Goal: Task Accomplishment & Management: Manage account settings

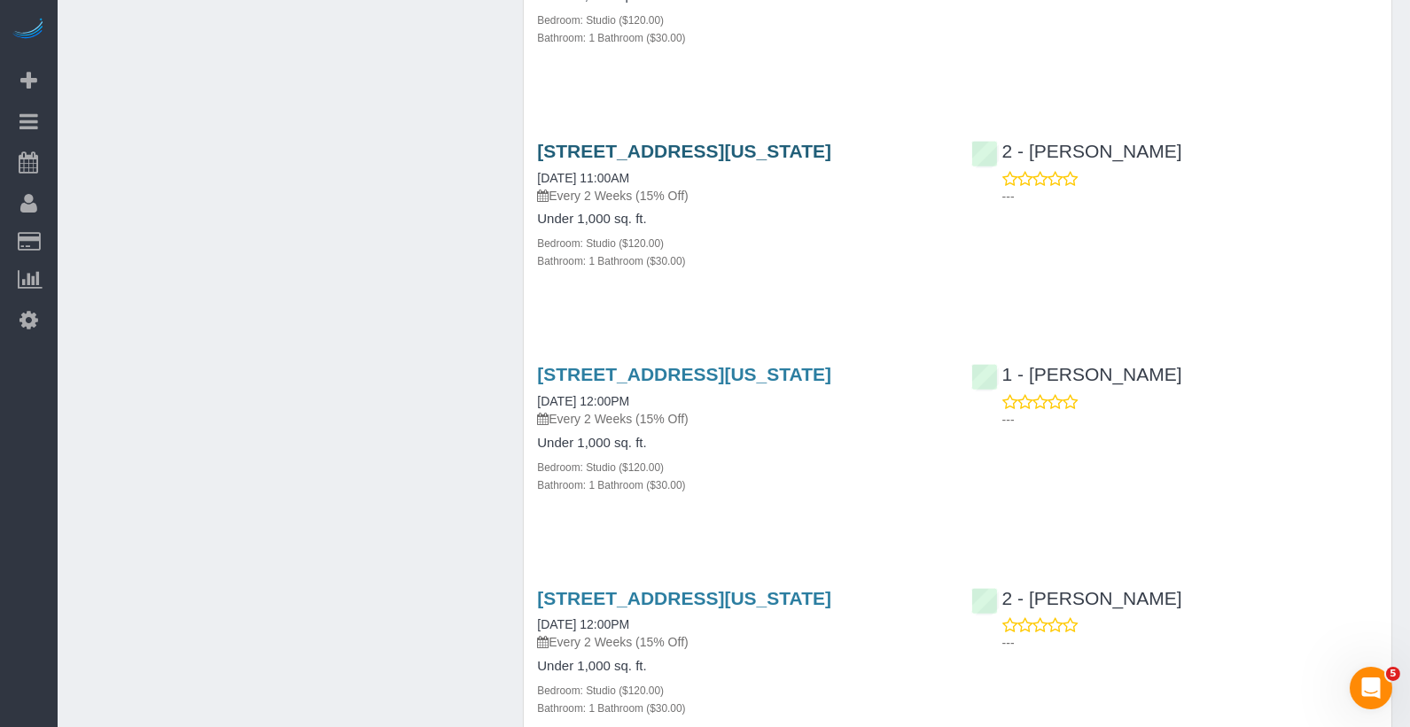
scroll to position [3191, 0]
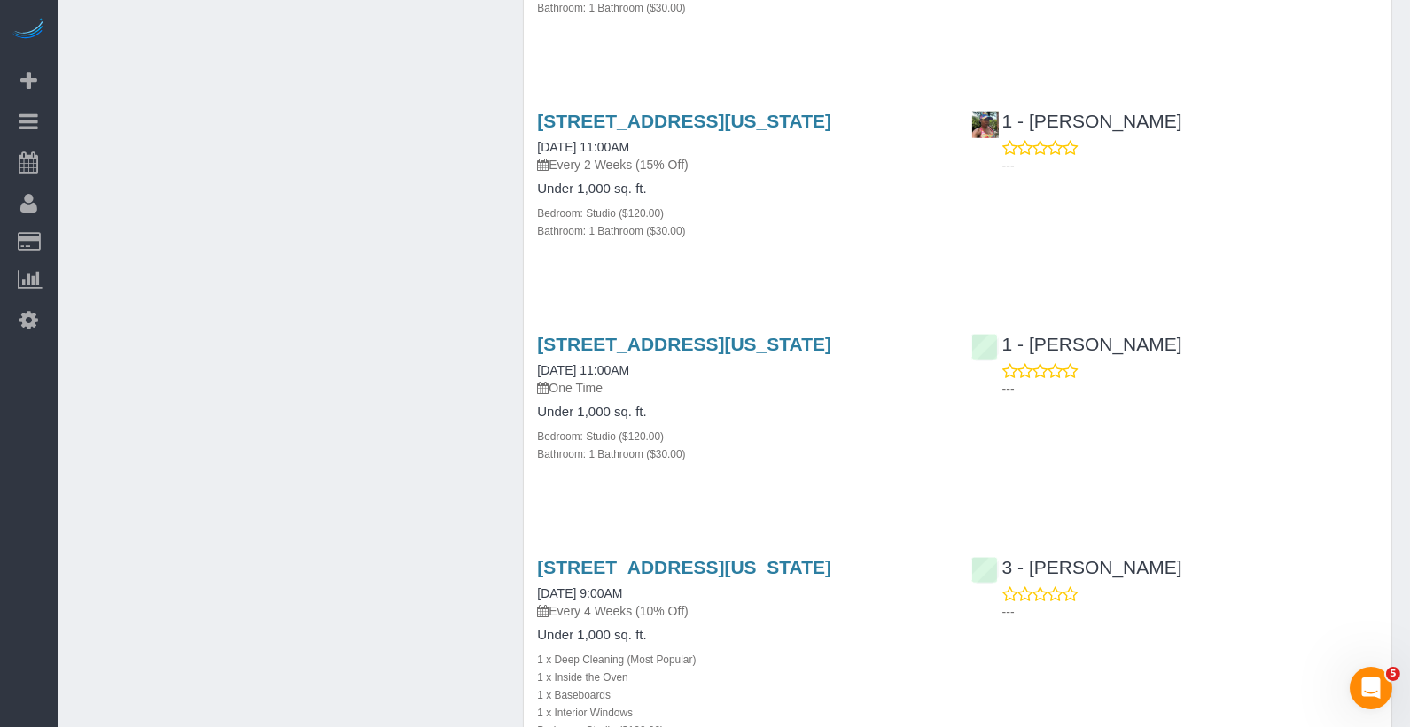
scroll to position [3388, 0]
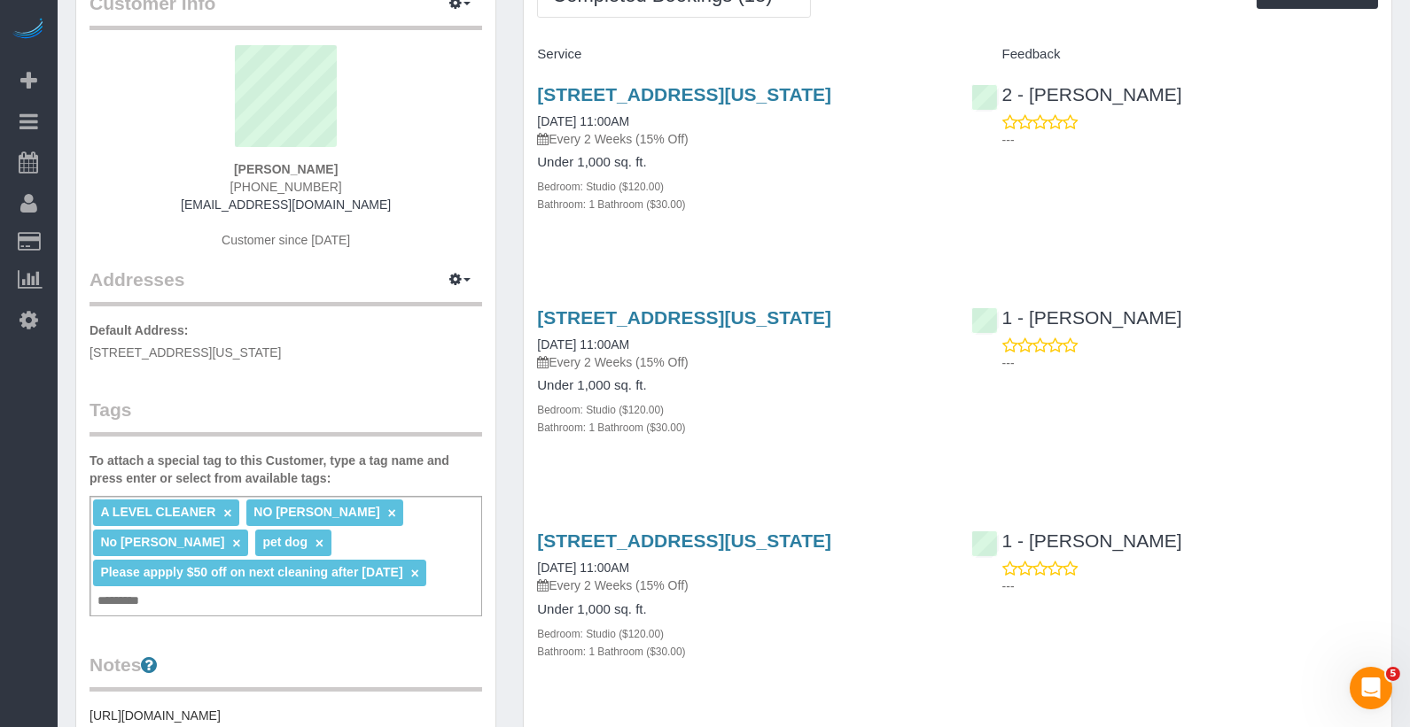
scroll to position [107, 0]
click at [419, 569] on link "×" at bounding box center [415, 572] width 8 height 15
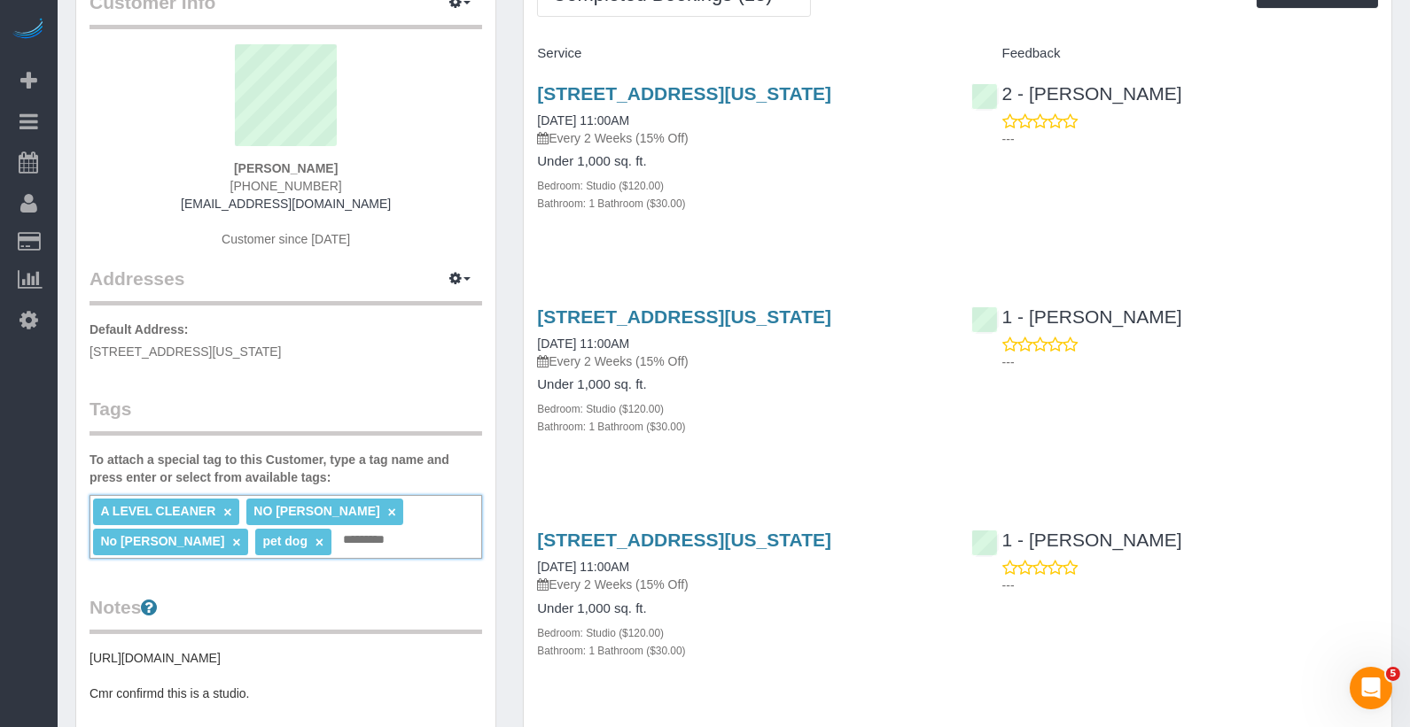
scroll to position [0, 0]
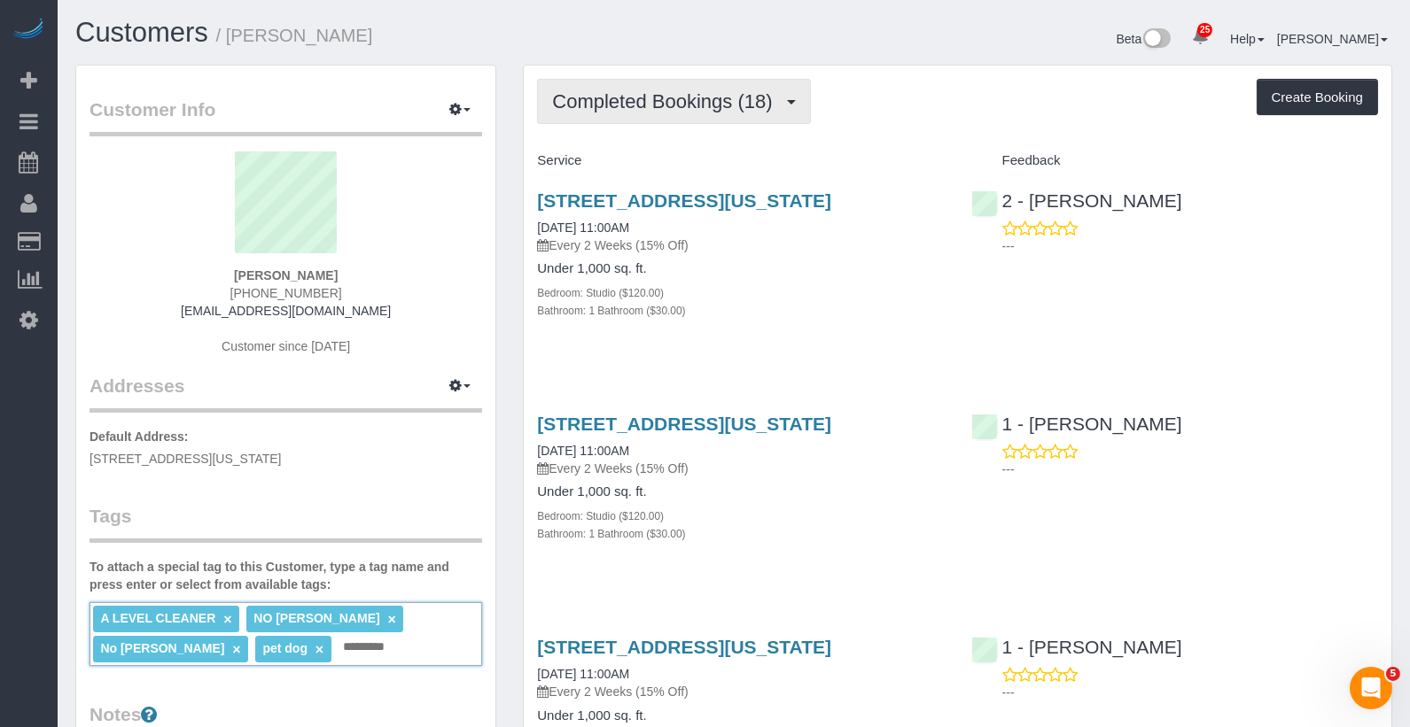
click at [696, 113] on button "Completed Bookings (18)" at bounding box center [673, 101] width 273 height 45
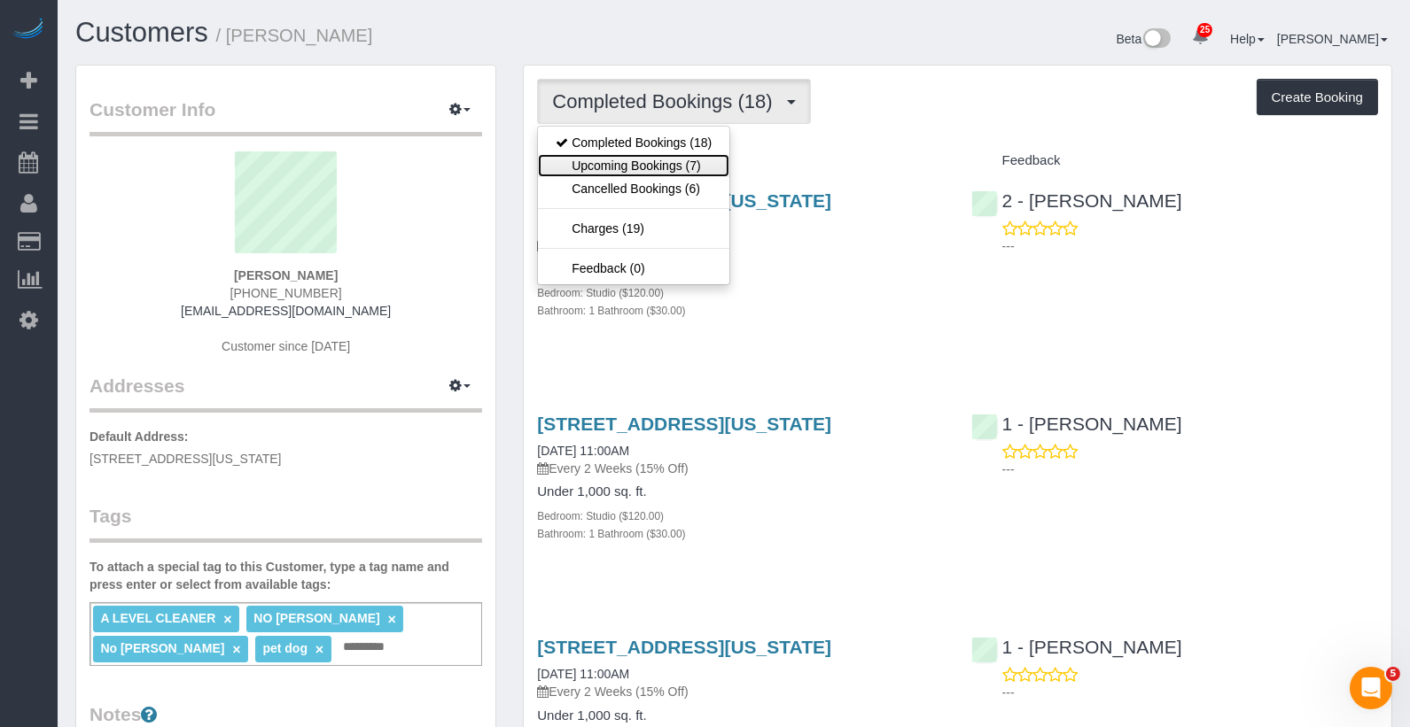
click at [681, 167] on link "Upcoming Bookings (7)" at bounding box center [633, 165] width 191 height 23
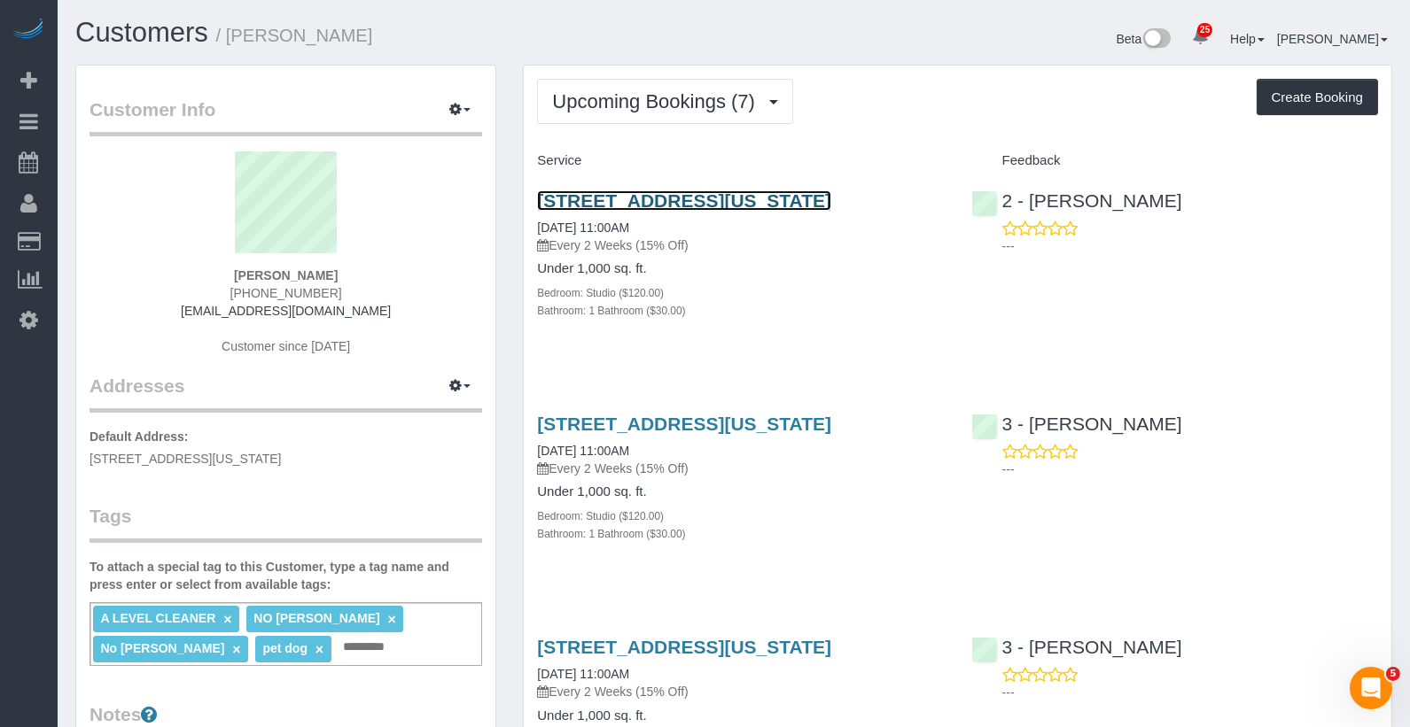
click at [715, 205] on link "20 Broad Street, Apt. 1203, New York, NY 10005" at bounding box center [684, 200] width 294 height 20
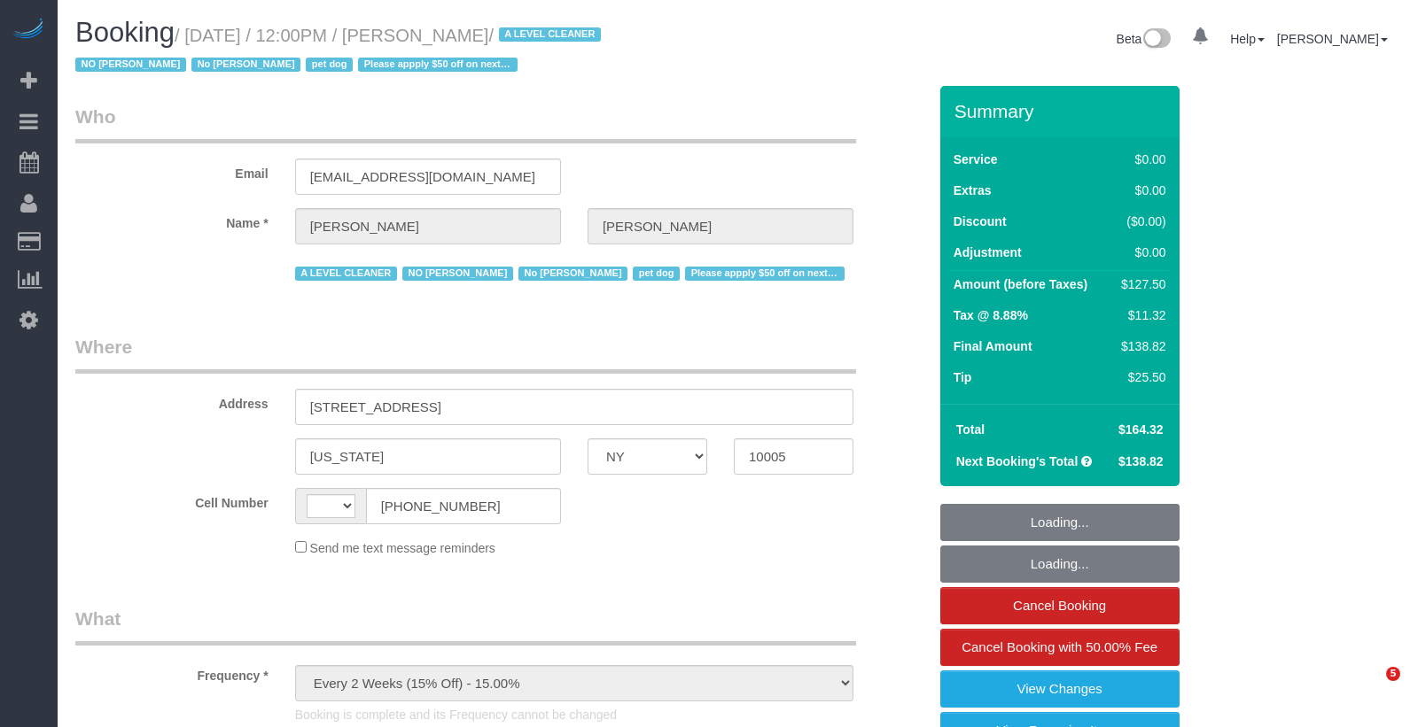
select select "NY"
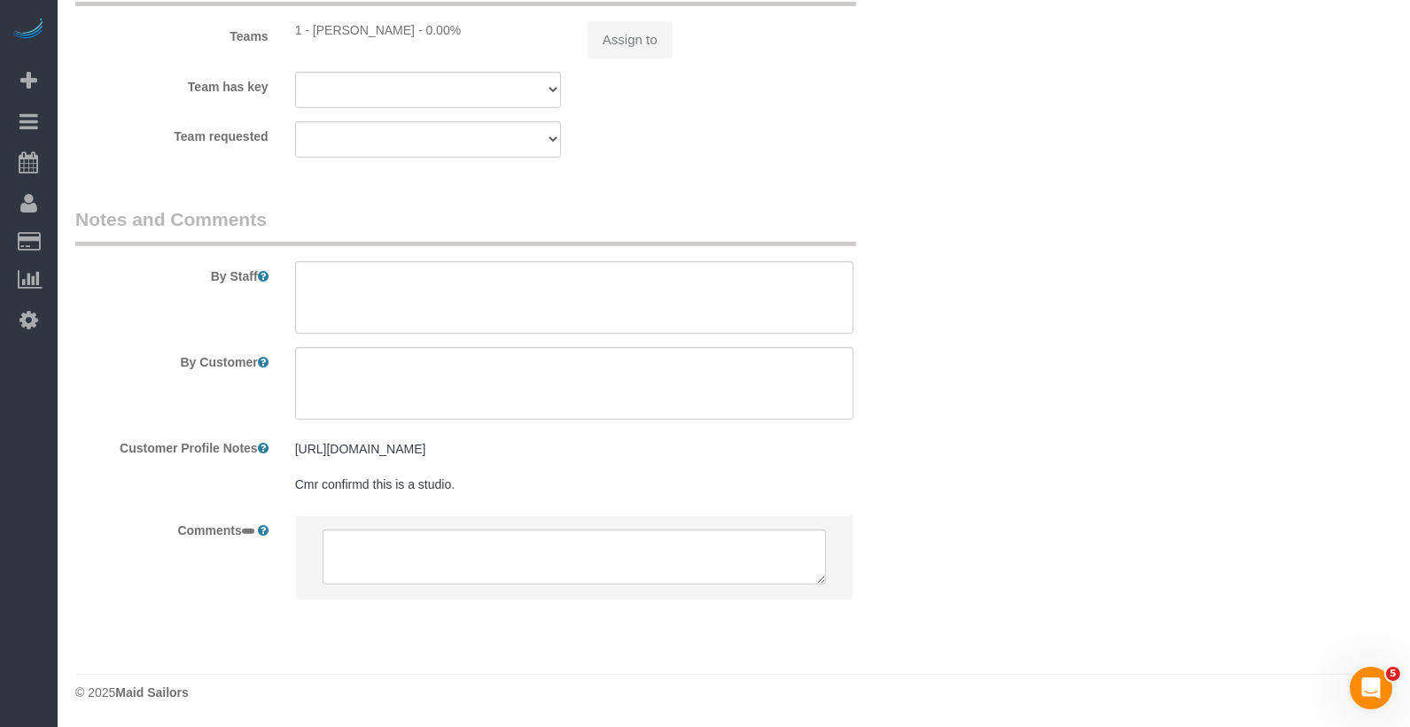
select select "object:607"
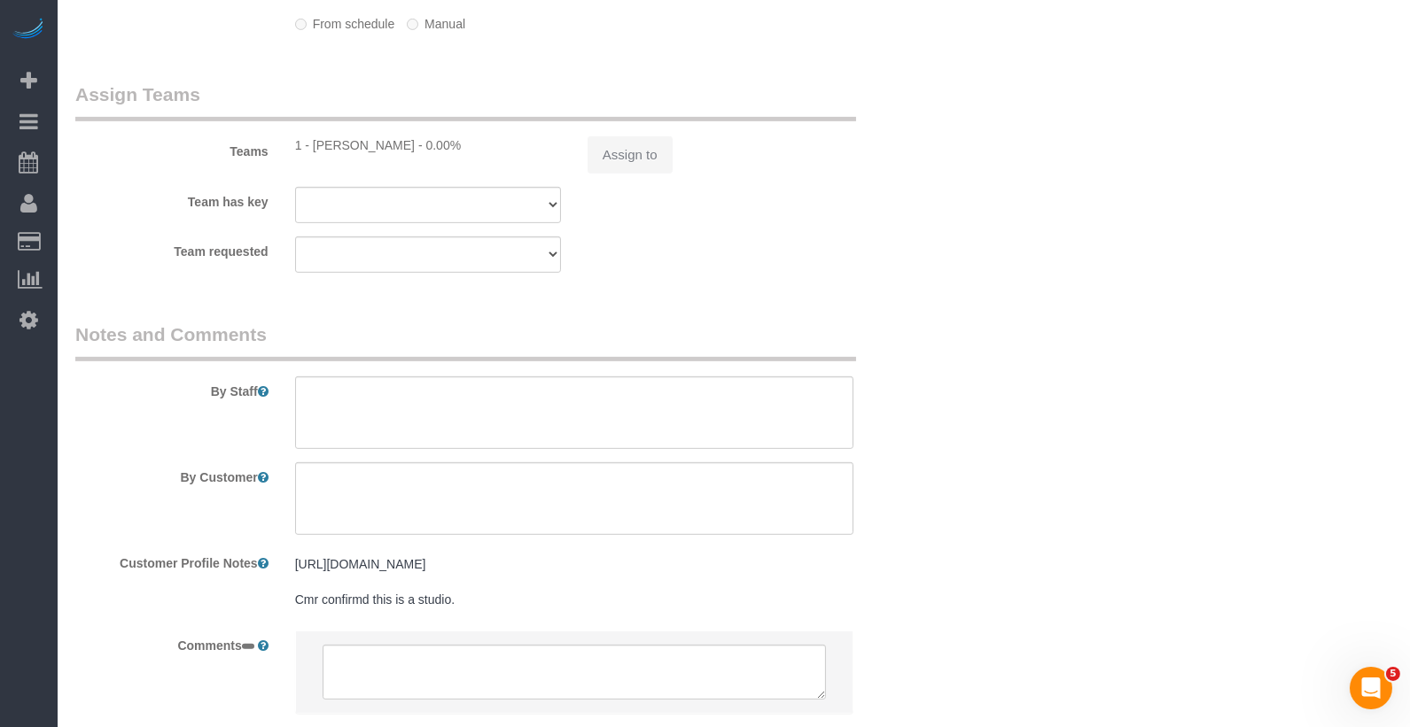
select select "string:[GEOGRAPHIC_DATA]"
select select "string:stripe-pm_1QKQBO4VGloSiKo7IuutFYzn"
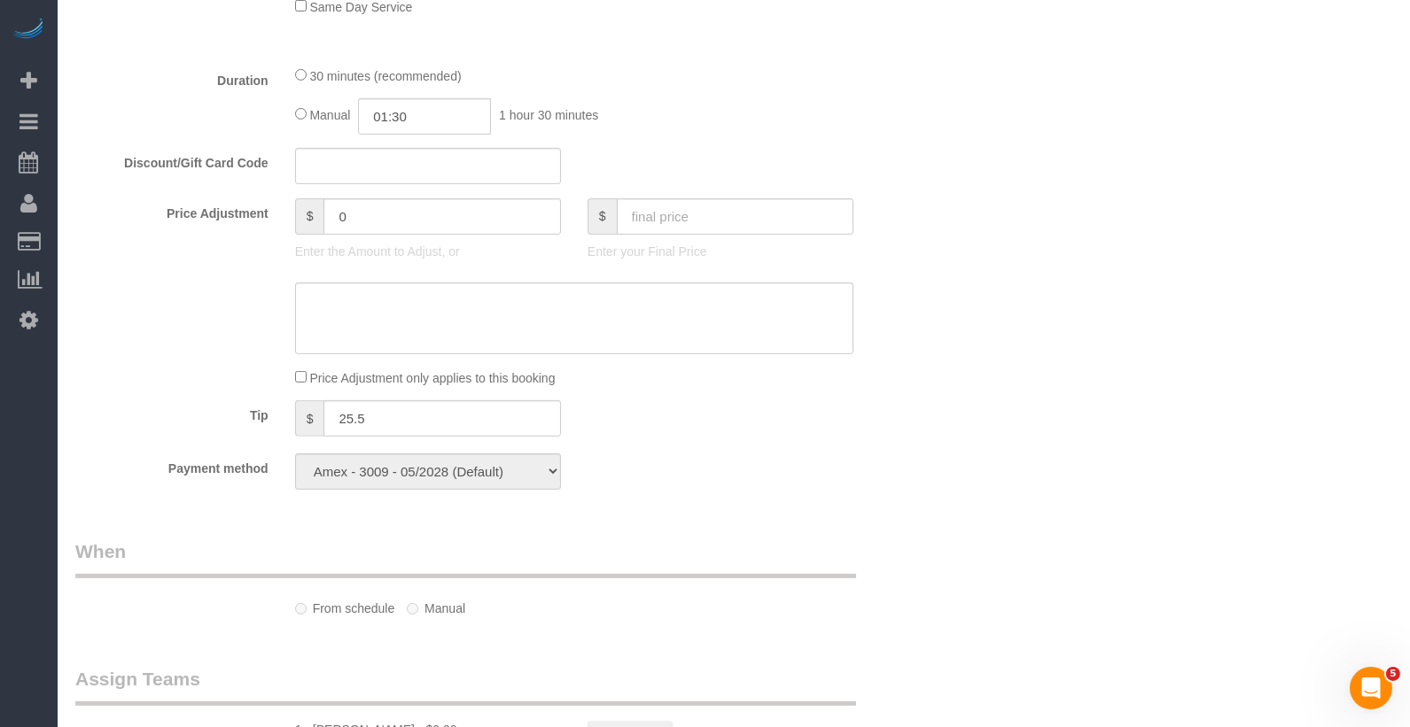
select select "spot1"
select select "number:59"
select select "number:72"
select select "number:13"
select select "number:6"
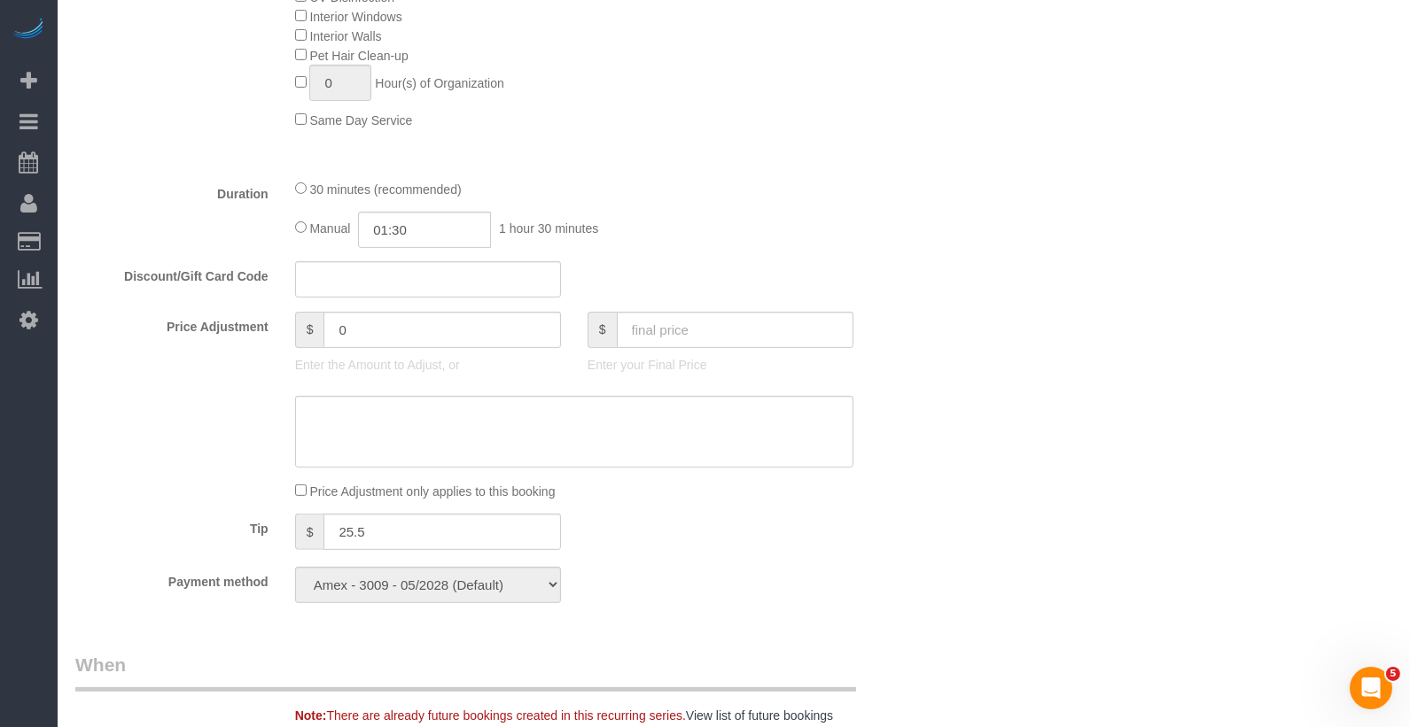
scroll to position [1193, 0]
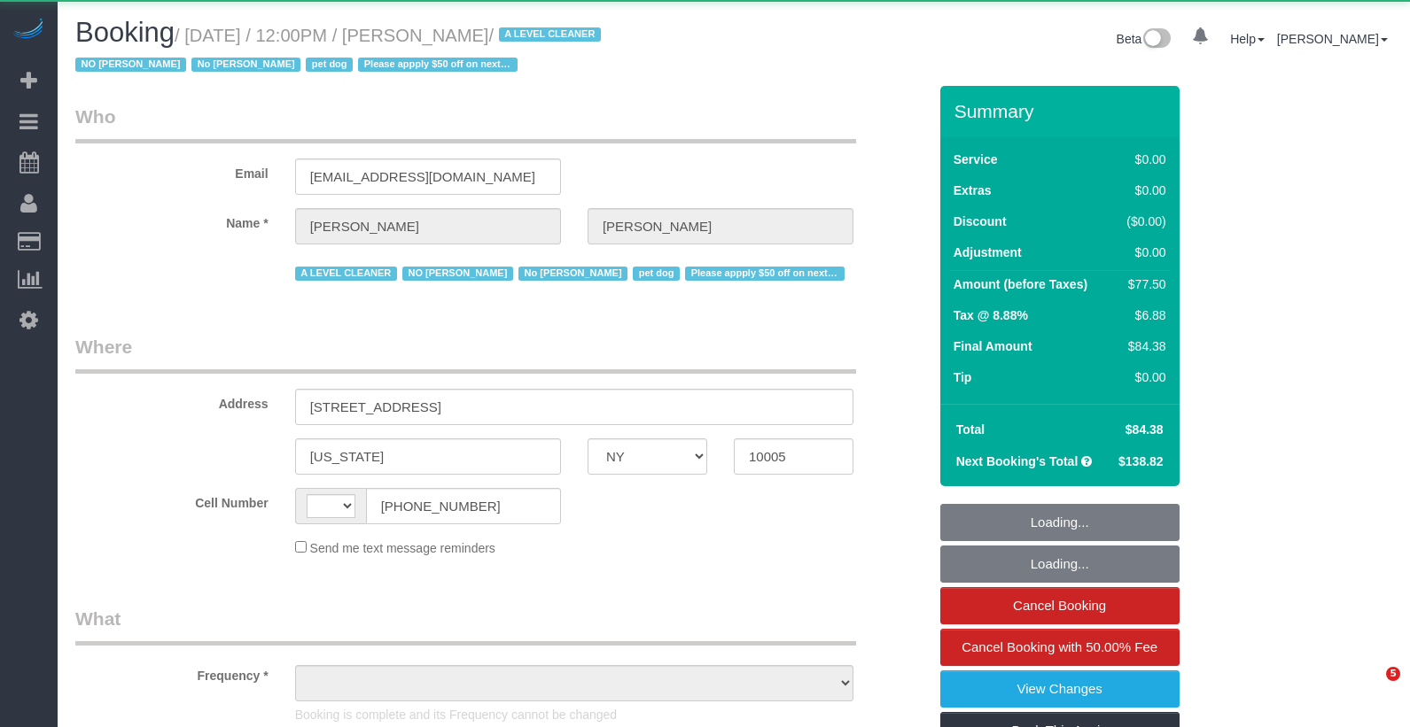
select select "NY"
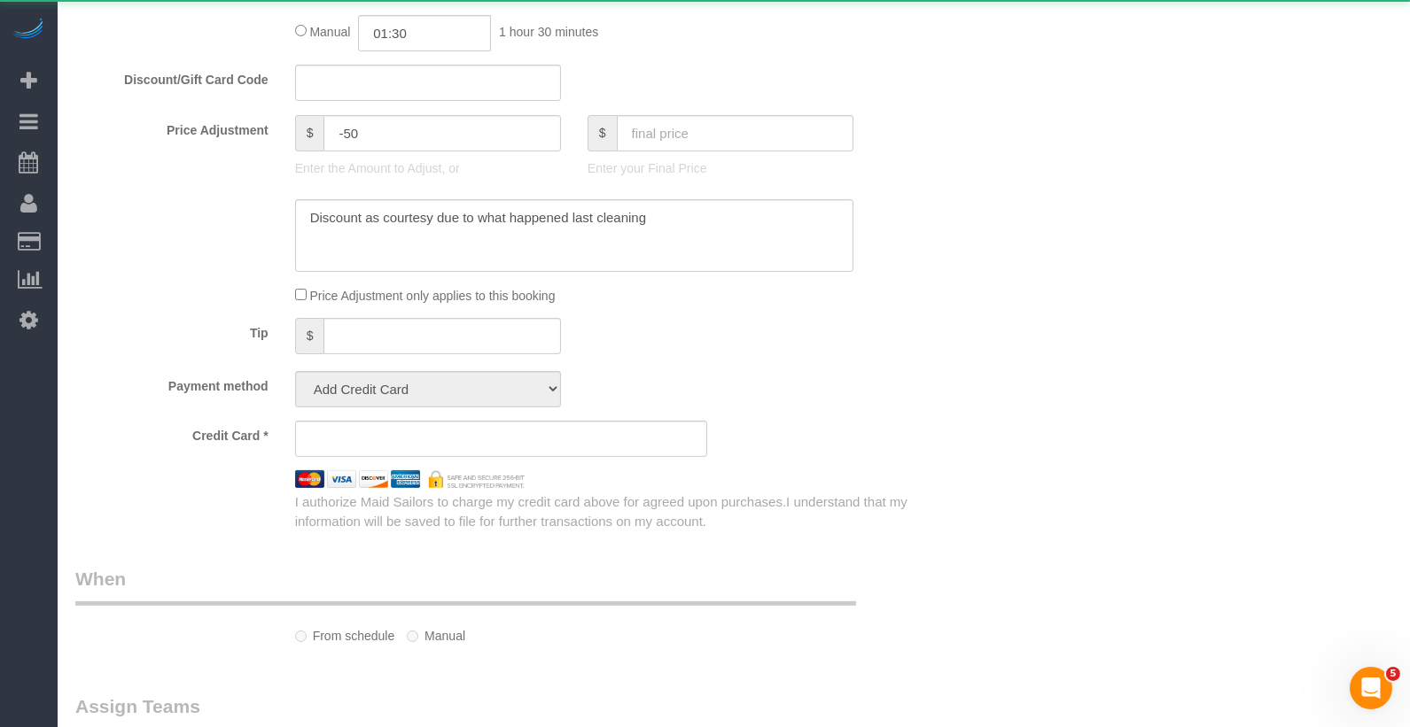
scroll to position [1395, 0]
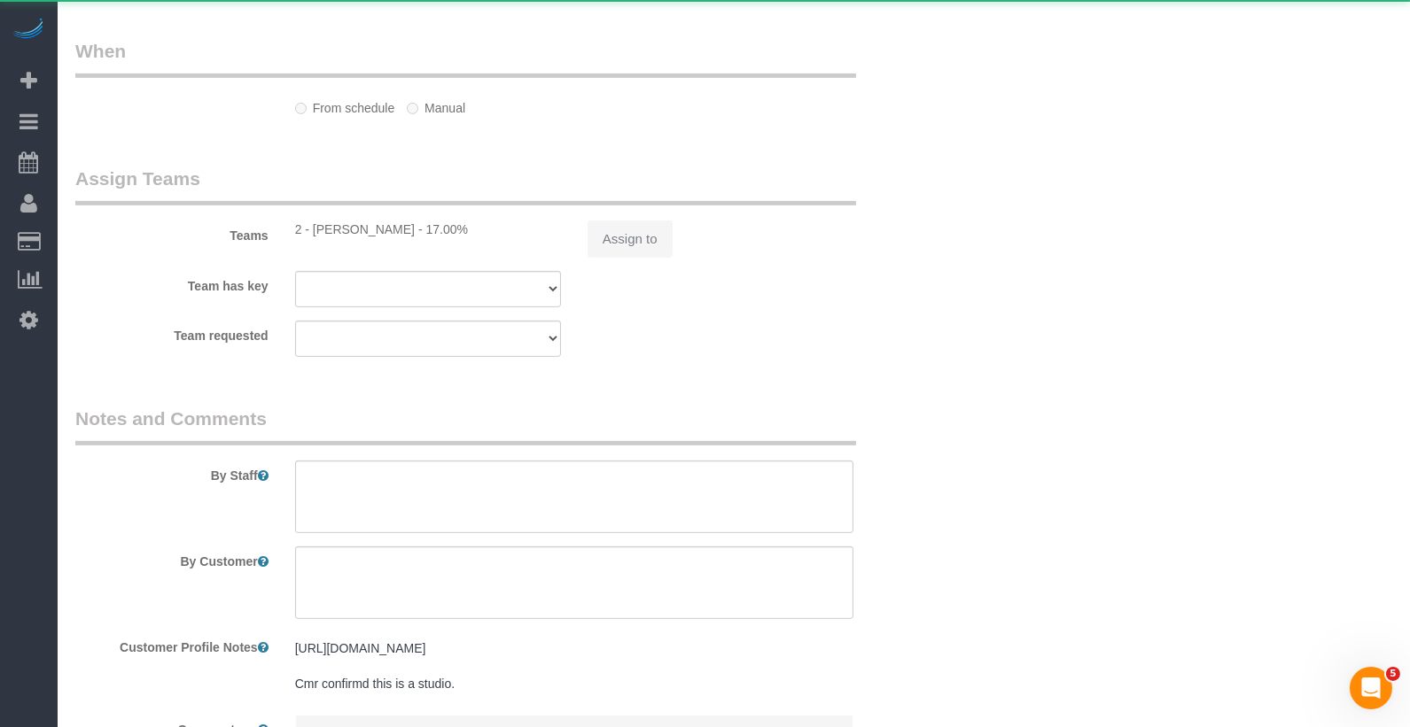
select select "string:[GEOGRAPHIC_DATA]"
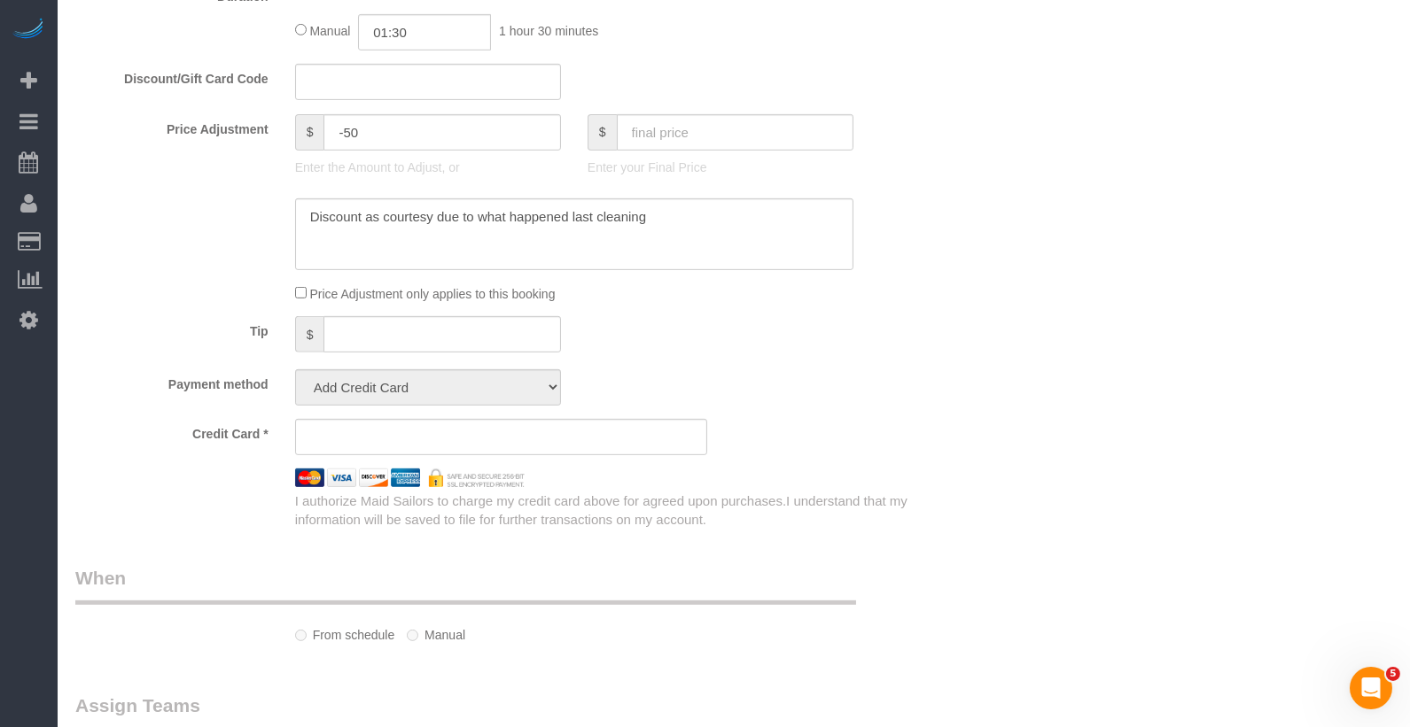
select select "object:1388"
select select "string:stripe-pm_1QKQBO4VGloSiKo7IuutFYzn"
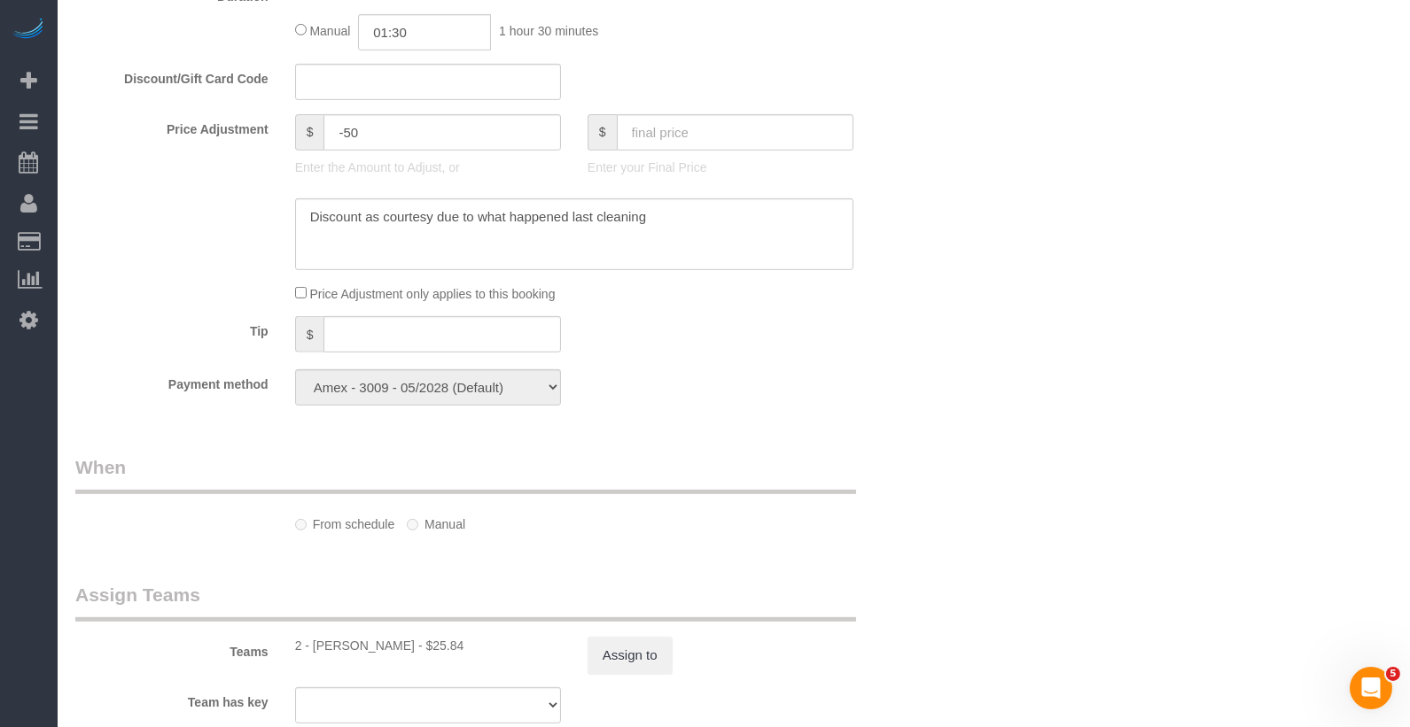
select select "spot1"
select select "number:59"
select select "number:72"
select select "number:13"
select select "number:6"
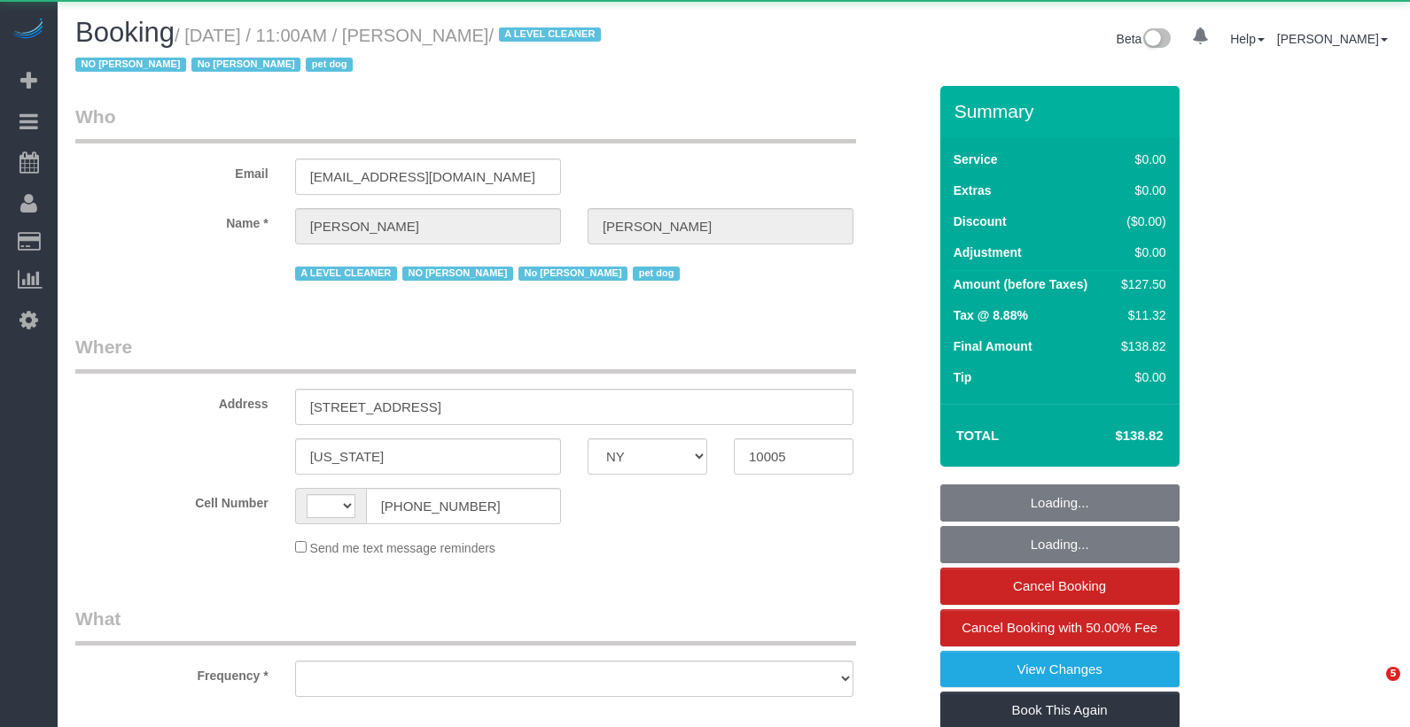
select select "NY"
select select "string:stripe-pm_1QKQBO4VGloSiKo7IuutFYzn"
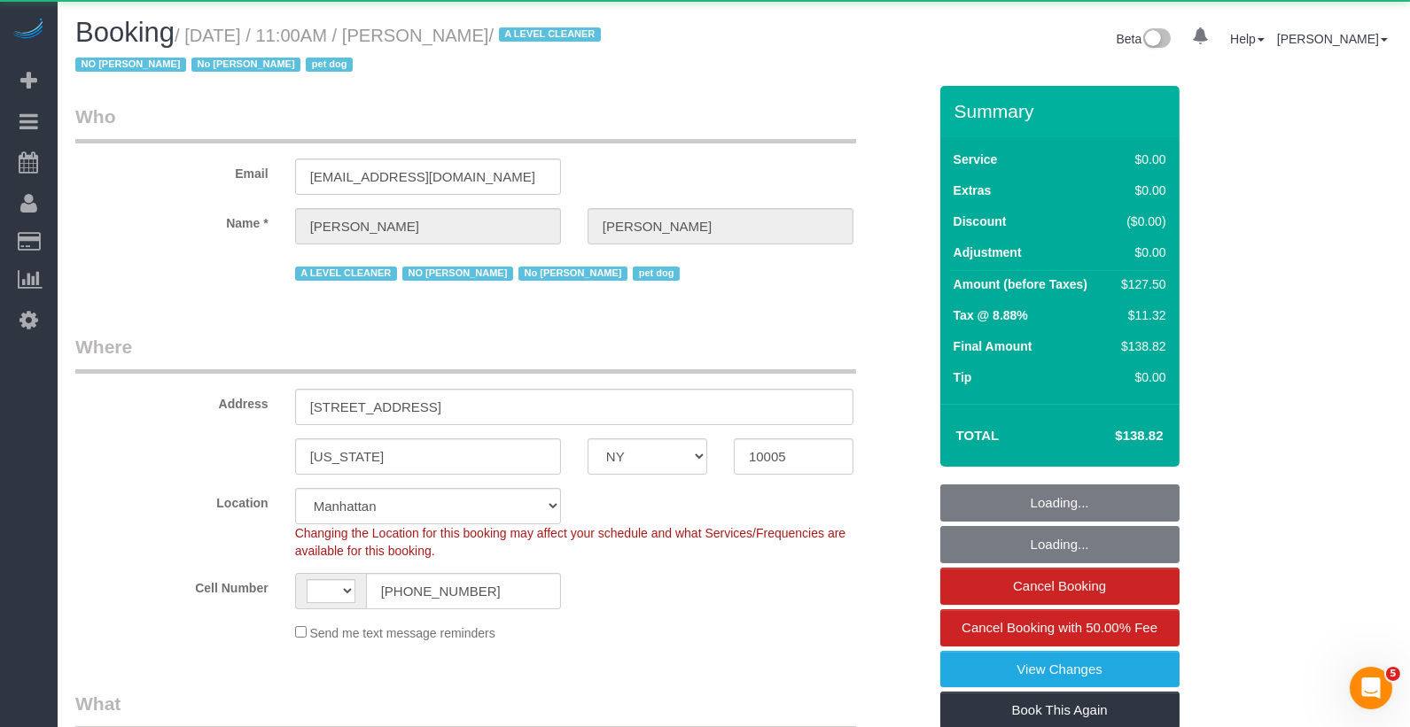
select select "number:59"
select select "number:72"
select select "number:13"
select select "number:6"
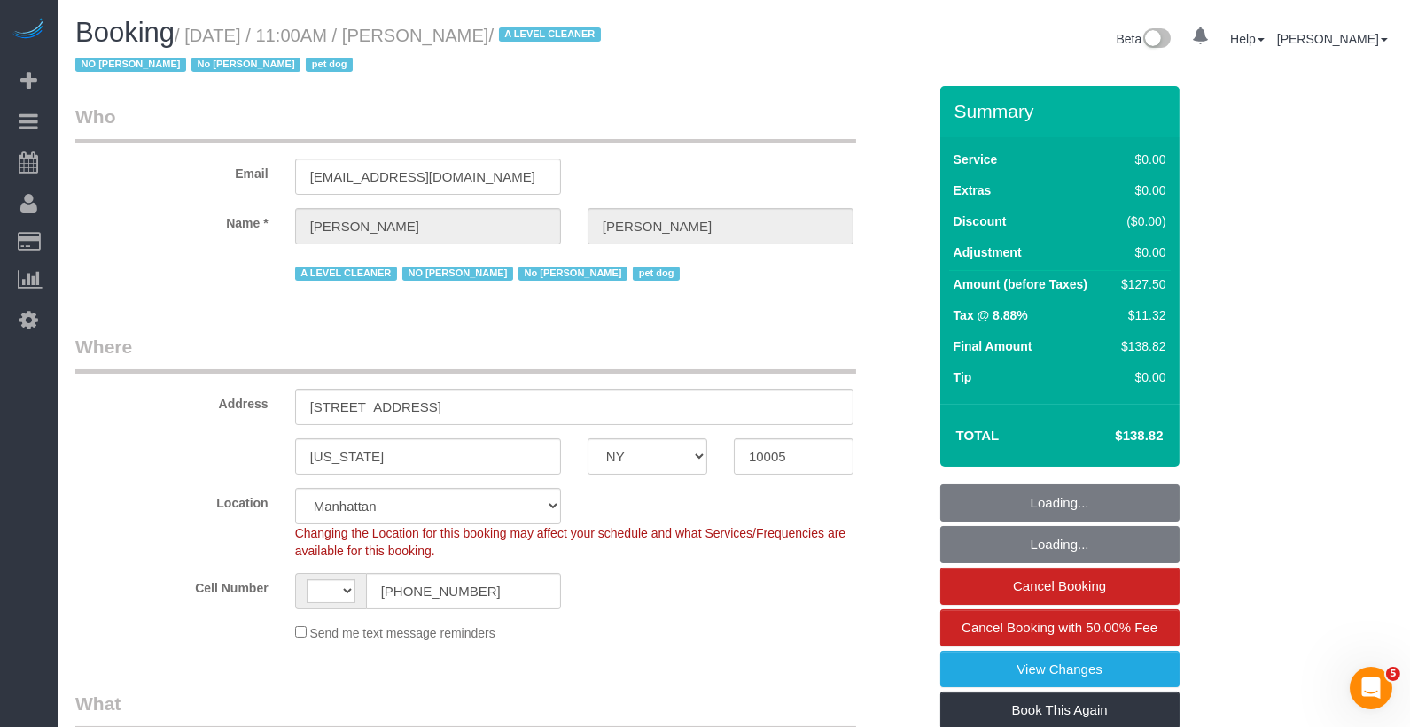
select select "string:[GEOGRAPHIC_DATA]"
select select "object:1518"
select select "spot1"
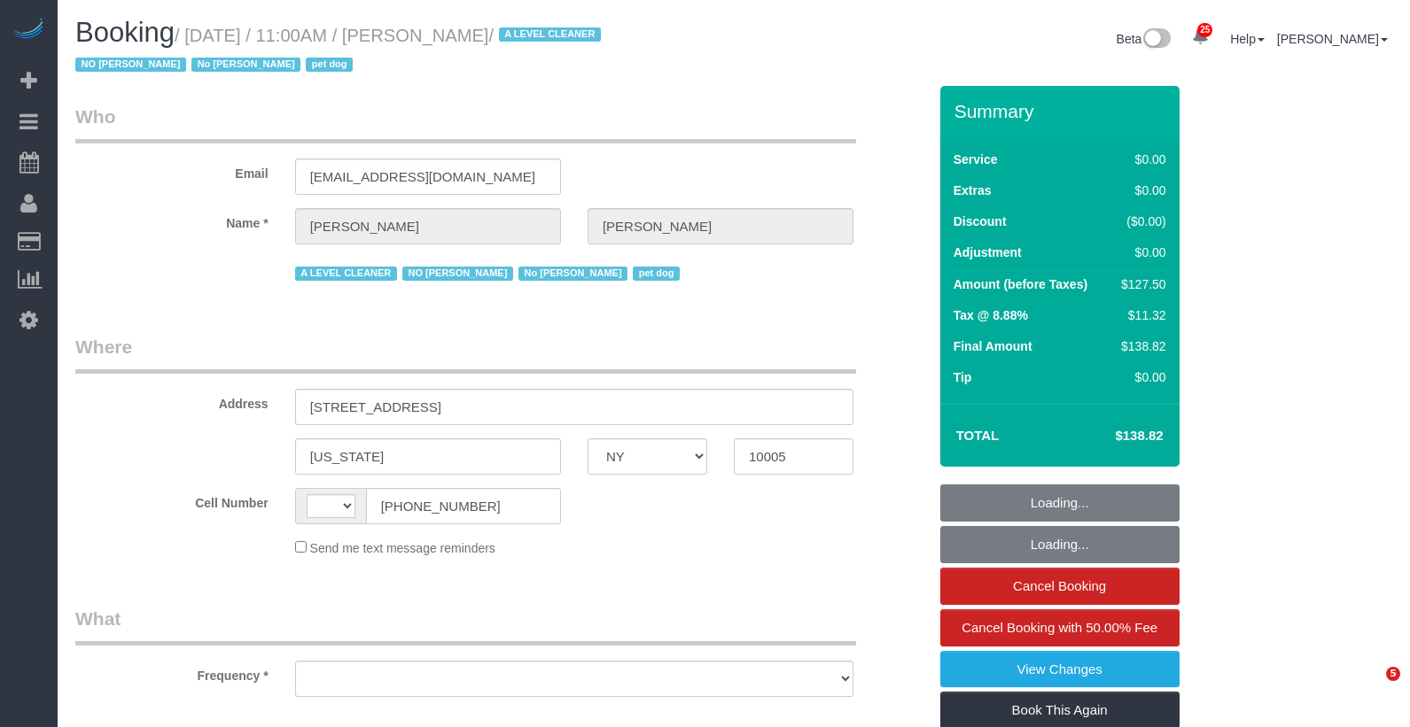
select select "NY"
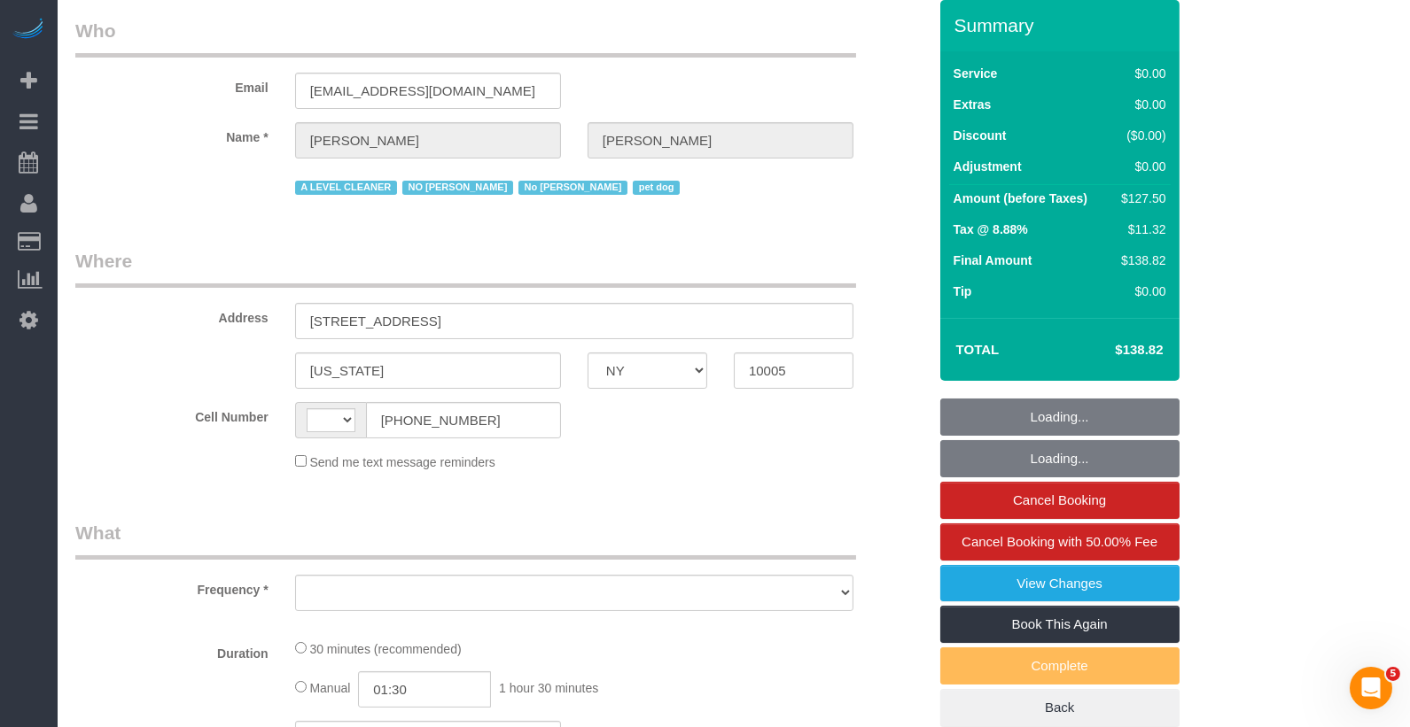
select select "string:[GEOGRAPHIC_DATA]"
select select "object:833"
select select "number:59"
select select "number:72"
select select "number:13"
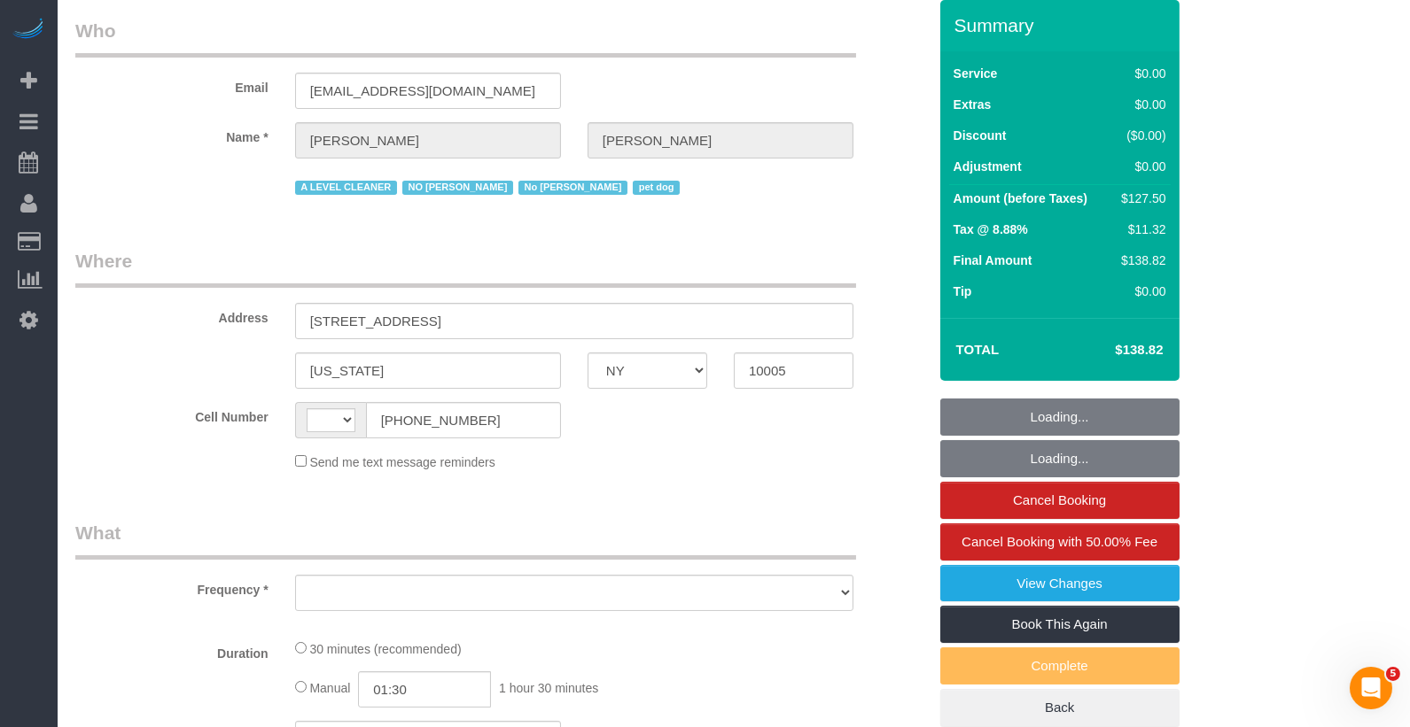
select select "number:6"
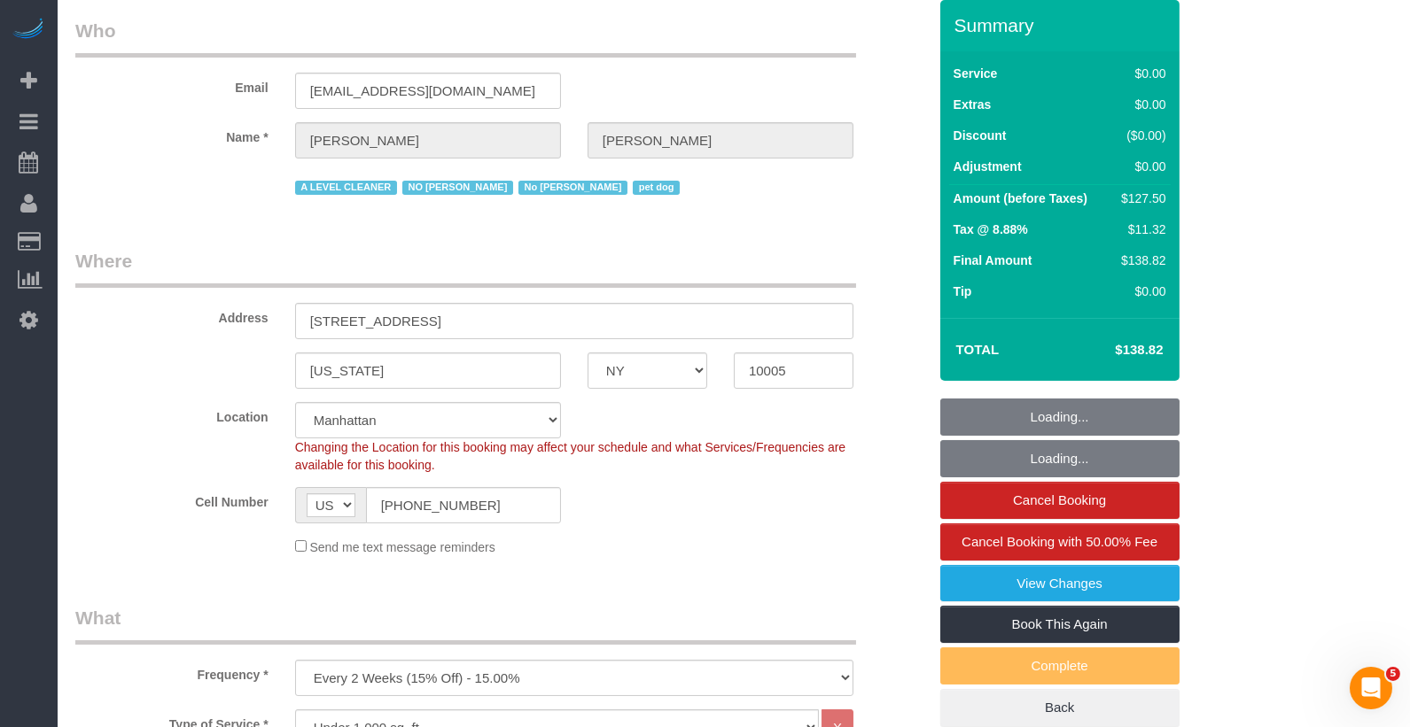
scroll to position [366, 0]
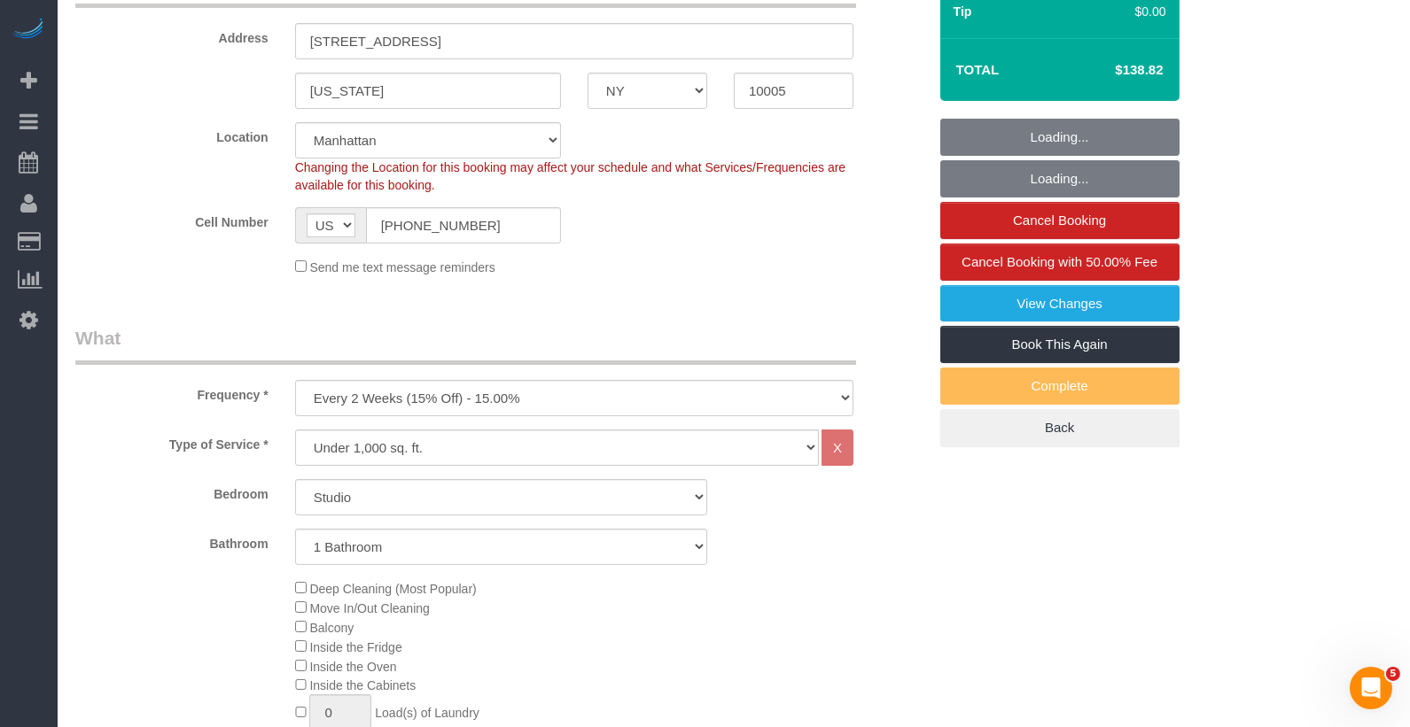
select select "string:stripe-pm_1QKQBO4VGloSiKo7IuutFYzn"
select select "object:1558"
select select "spot1"
click at [1120, 261] on span "Cancel Booking with 50.00% Fee" at bounding box center [1059, 261] width 196 height 15
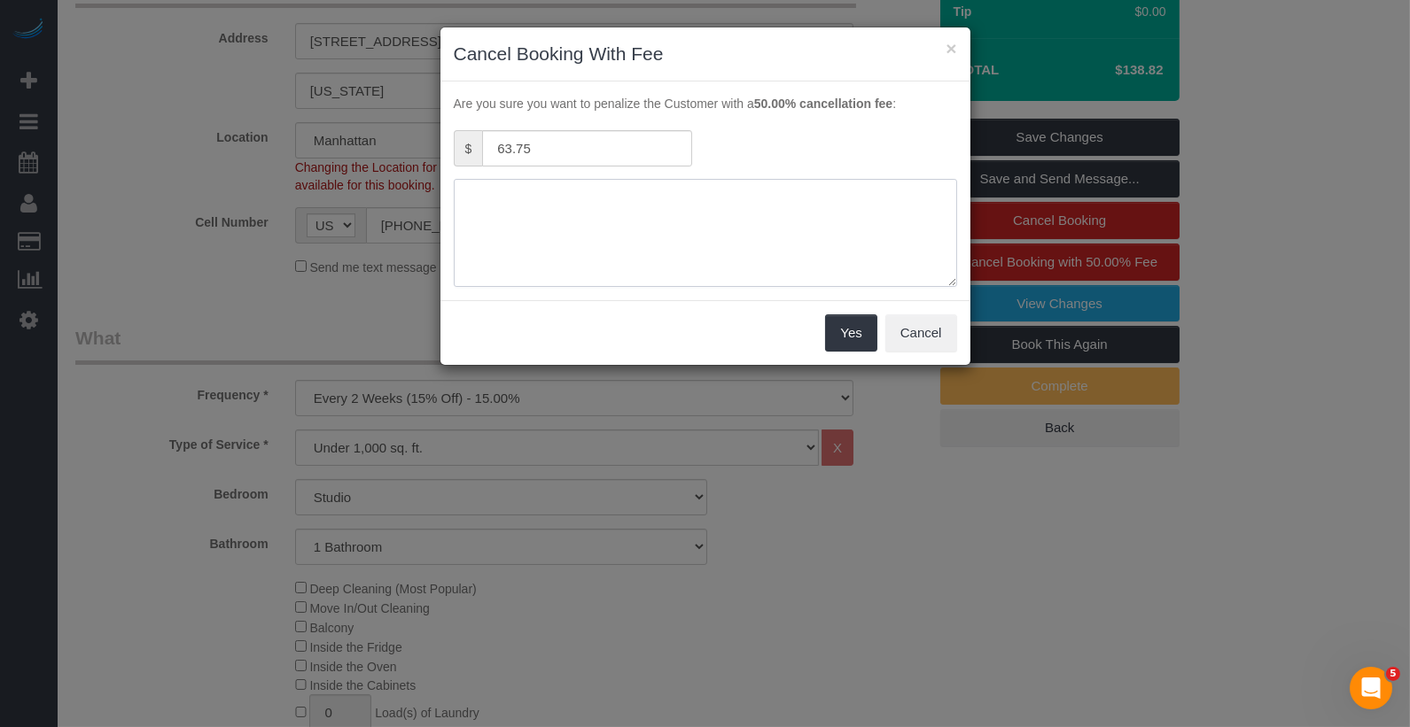
click at [624, 251] on textarea at bounding box center [705, 233] width 503 height 108
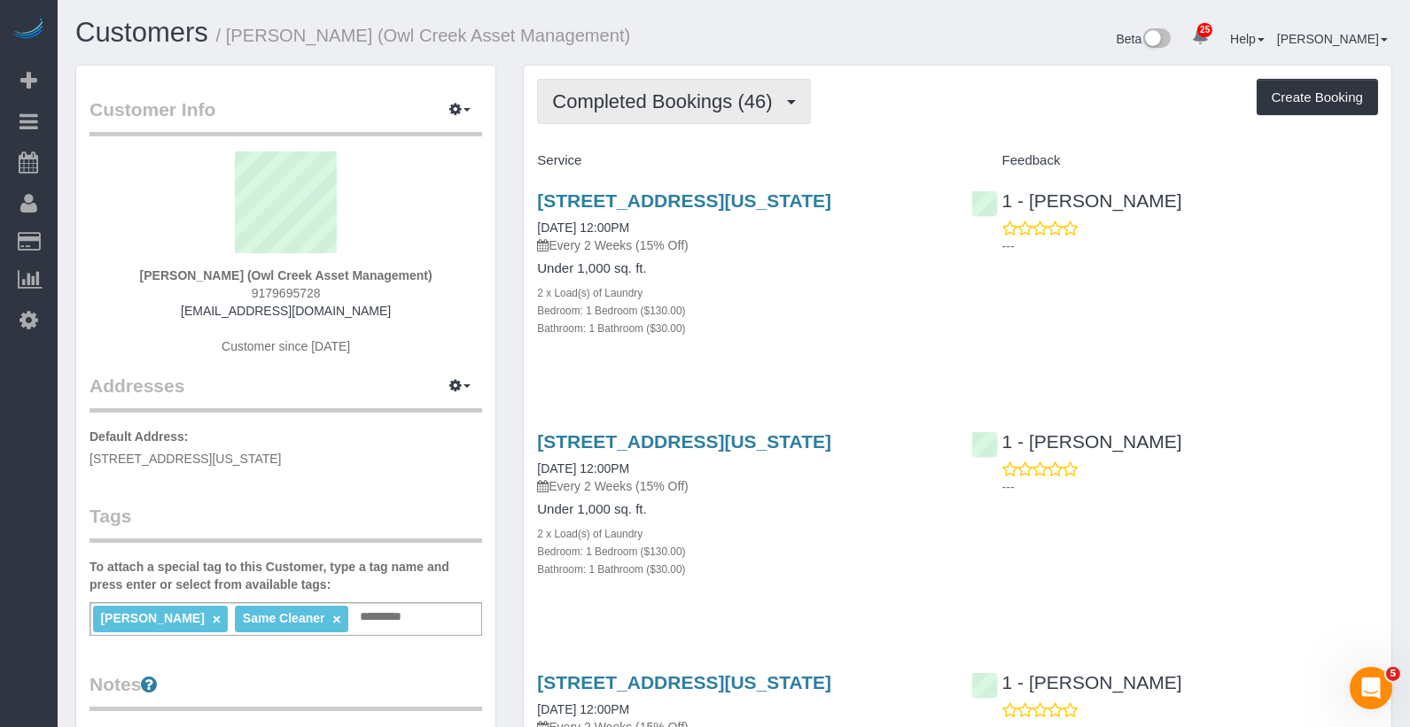
click at [622, 110] on span "Completed Bookings (46)" at bounding box center [666, 101] width 229 height 22
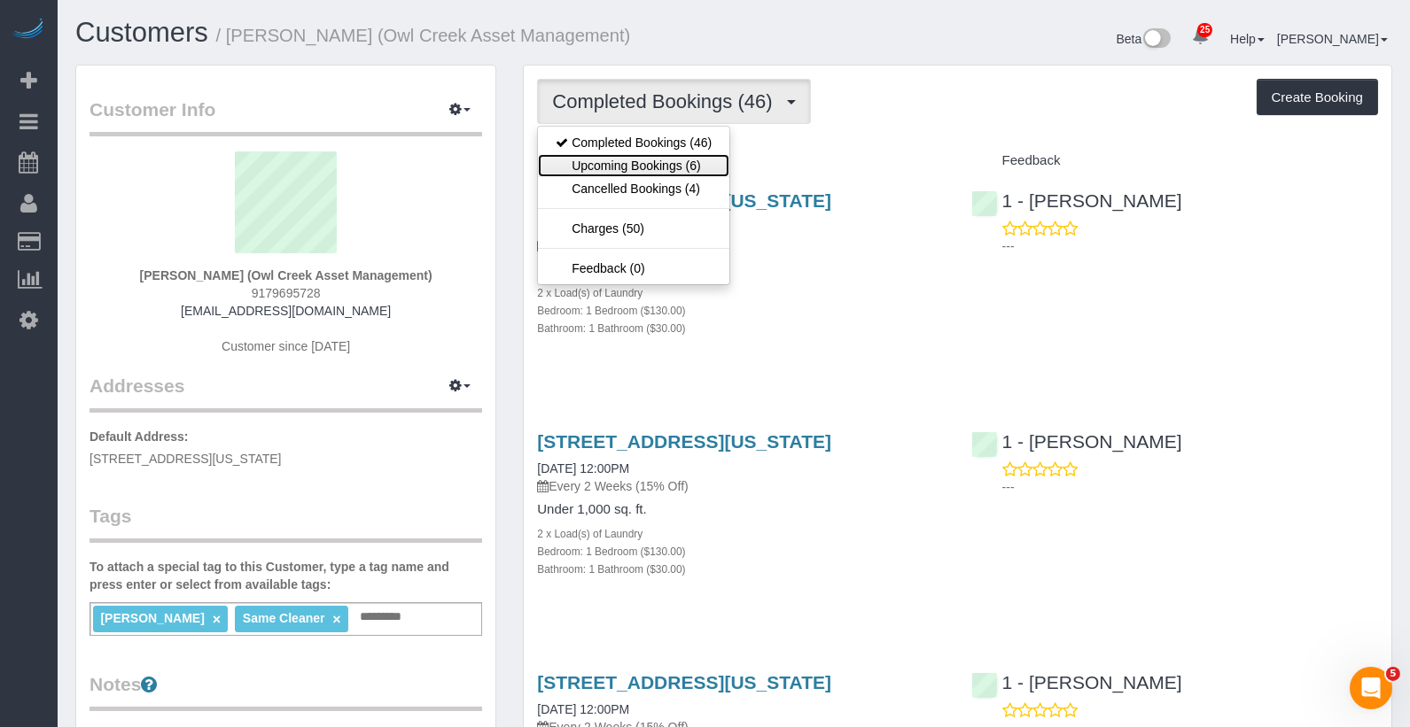
click at [672, 170] on link "Upcoming Bookings (6)" at bounding box center [633, 165] width 191 height 23
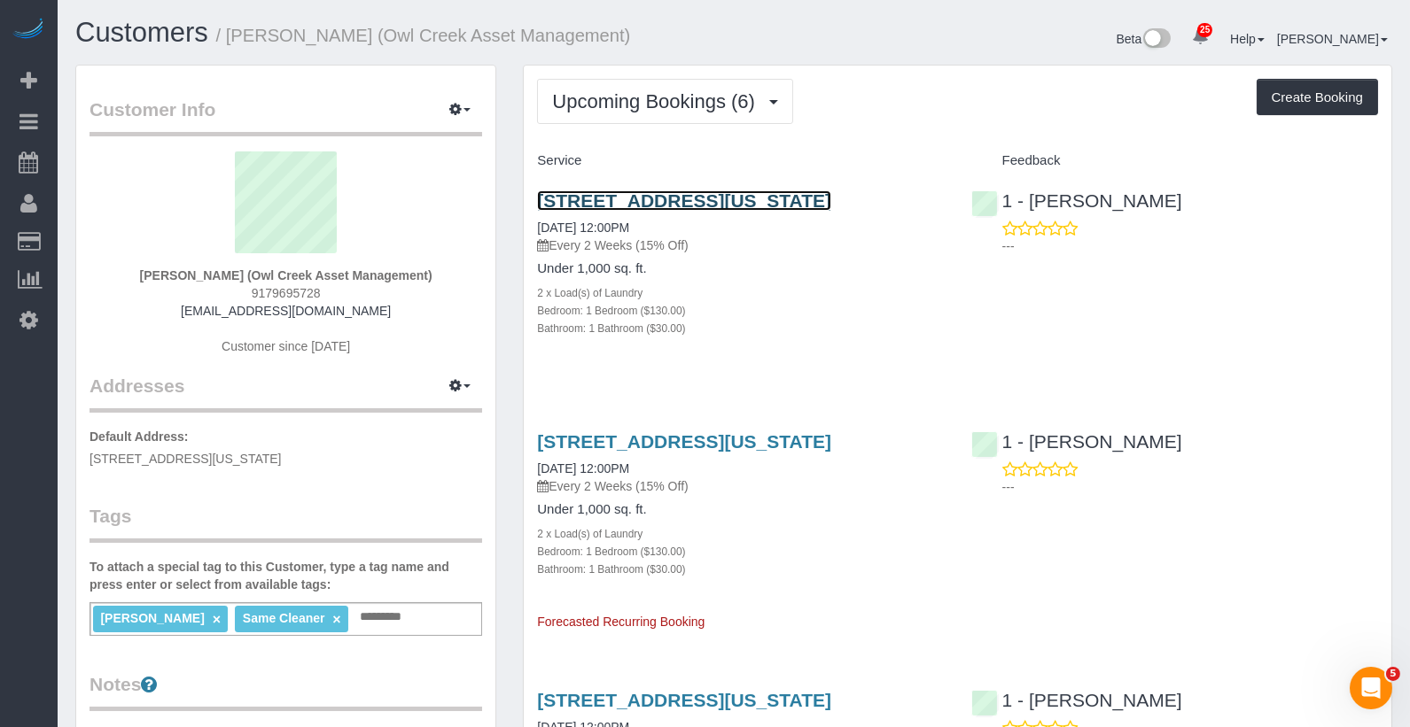
click at [659, 198] on link "1 Astor Place, Apt.8b, New York, NY 10003" at bounding box center [684, 200] width 294 height 20
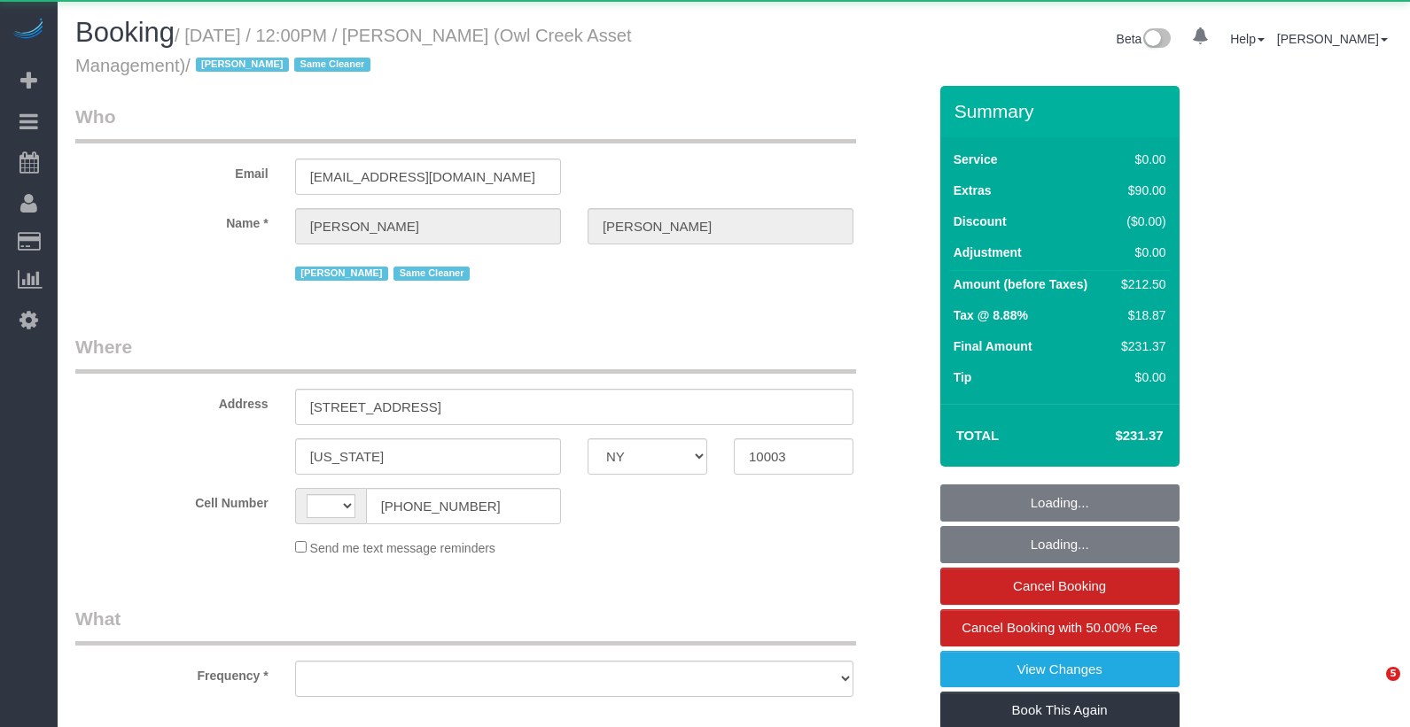
select select "NY"
select select "string:[GEOGRAPHIC_DATA]"
select select "object:381"
select select "1"
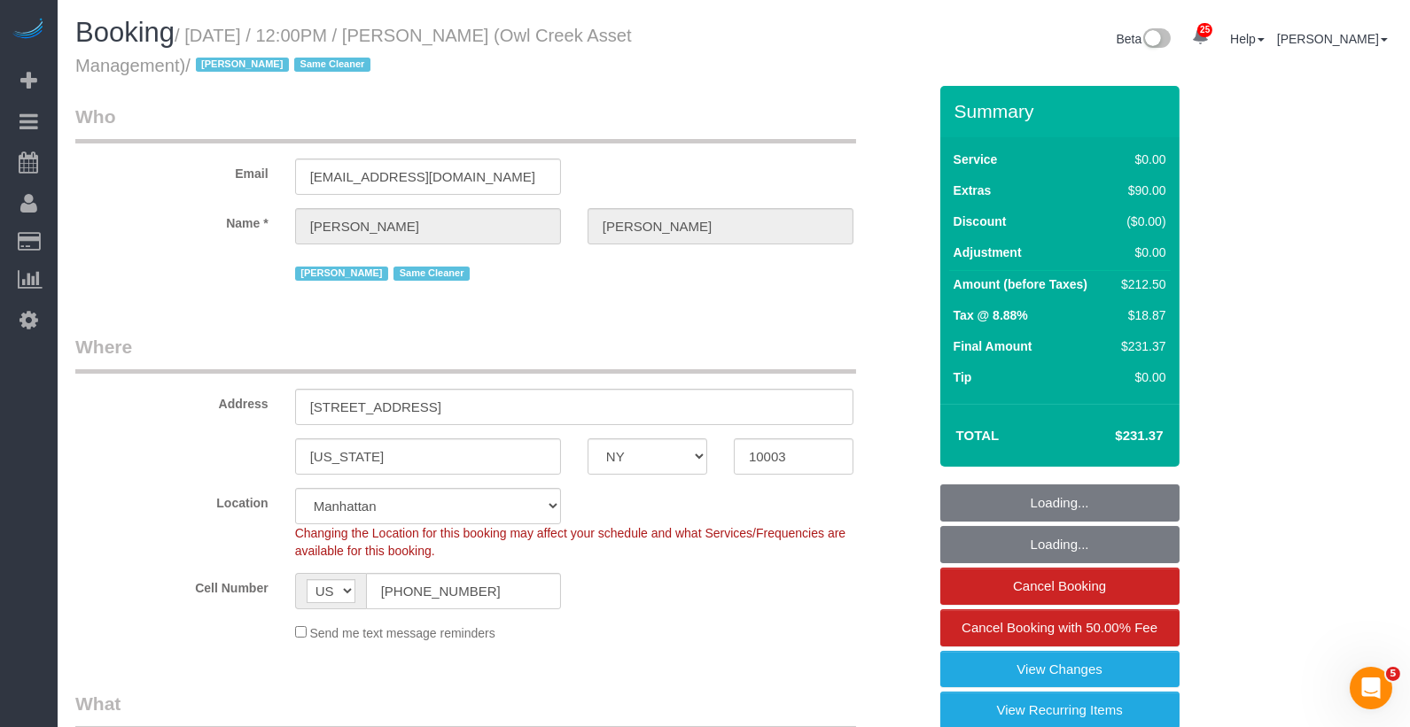
select select "object:934"
select select "number:89"
select select "number:90"
select select "number:15"
select select "number:5"
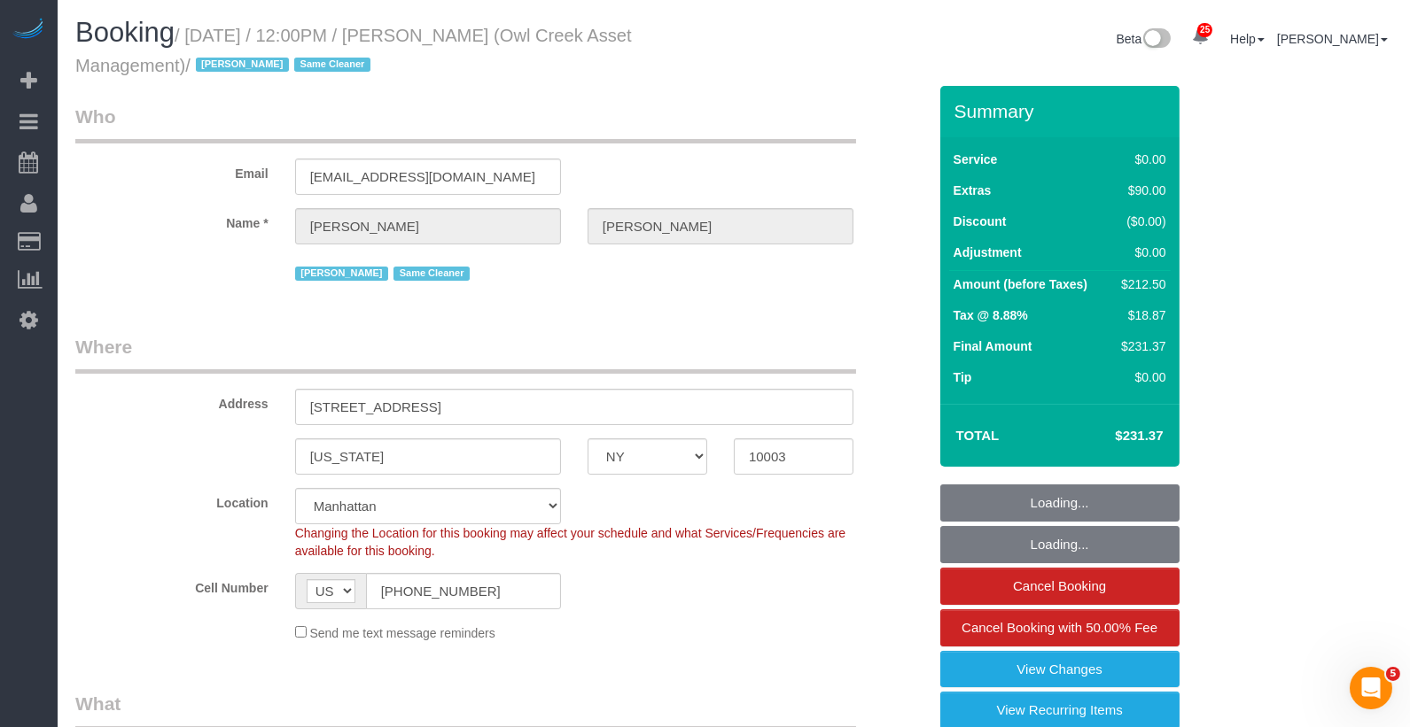
select select "1"
select select "string:stripe-pm_1NmKBJ4VGloSiKo7fwJ9Gviu"
select select "spot1"
drag, startPoint x: 188, startPoint y: 66, endPoint x: 196, endPoint y: 41, distance: 26.9
click at [197, 41] on small "/ September 23, 2025 / 12:00PM / Griffin Dann (Owl Creek Asset Management) / In…" at bounding box center [353, 51] width 556 height 50
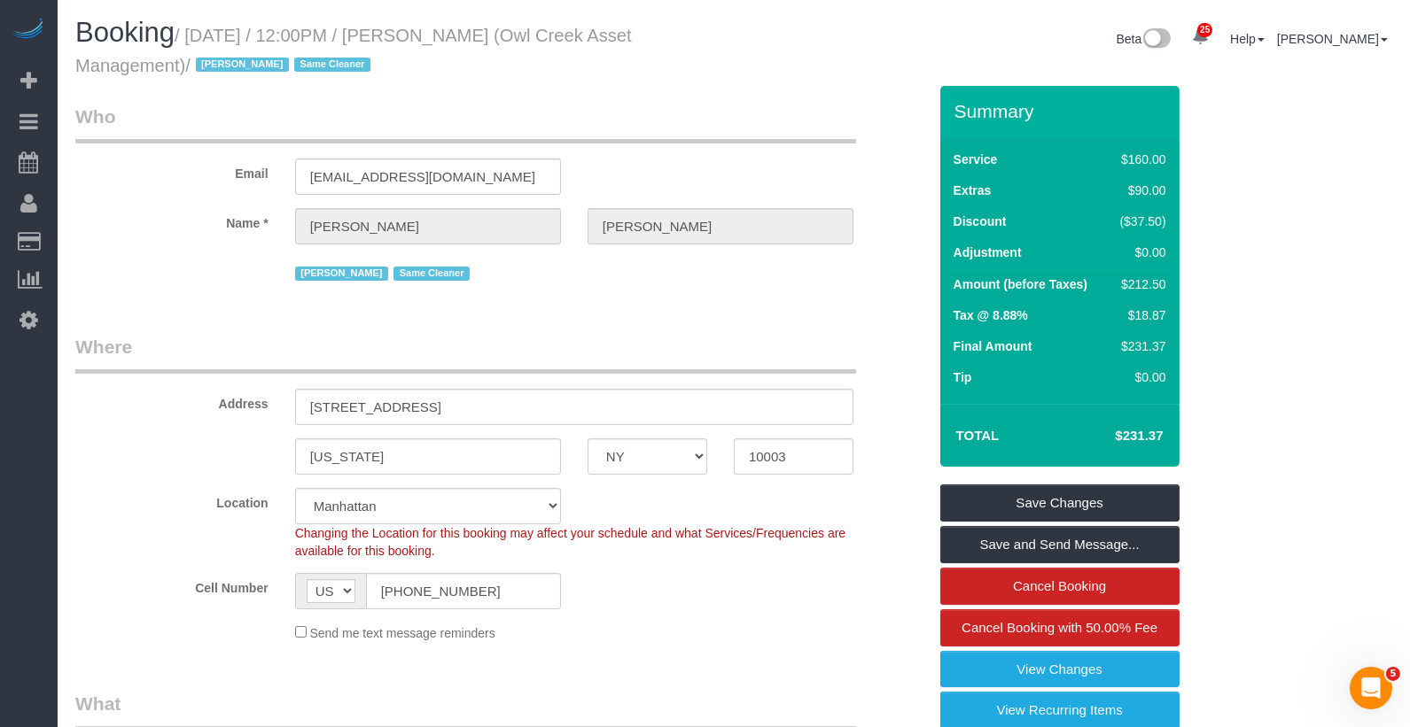
copy small "September 23, 2025 / 12:00PM / Griffin Dann (Owl Creek Asset Management)"
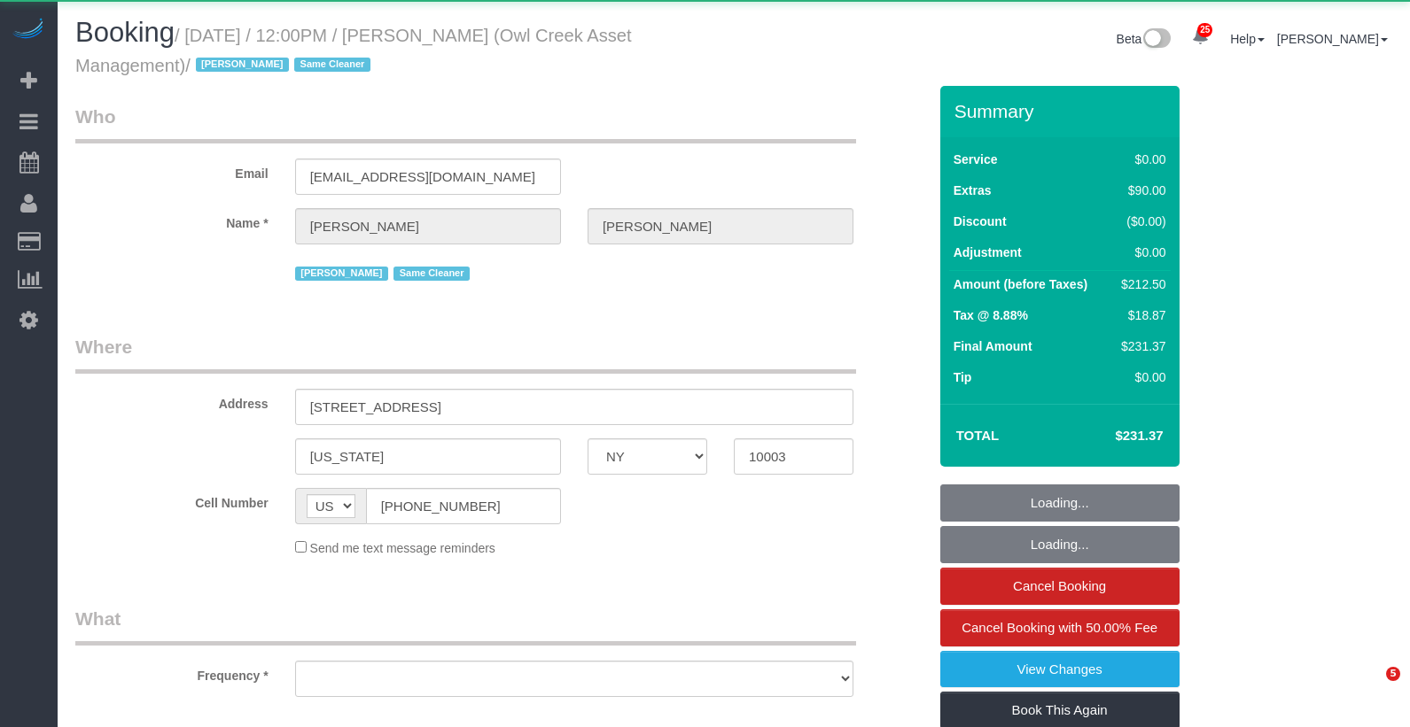
select select "NY"
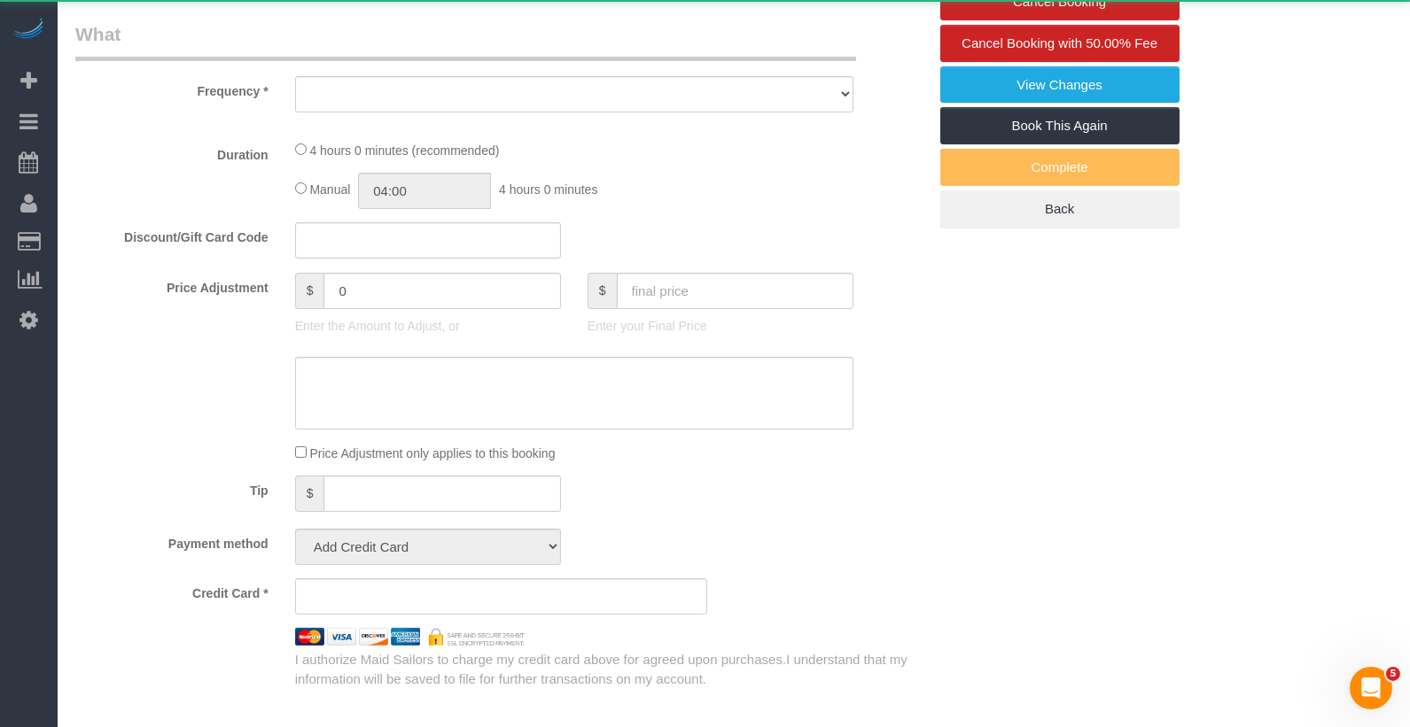
select select "object:823"
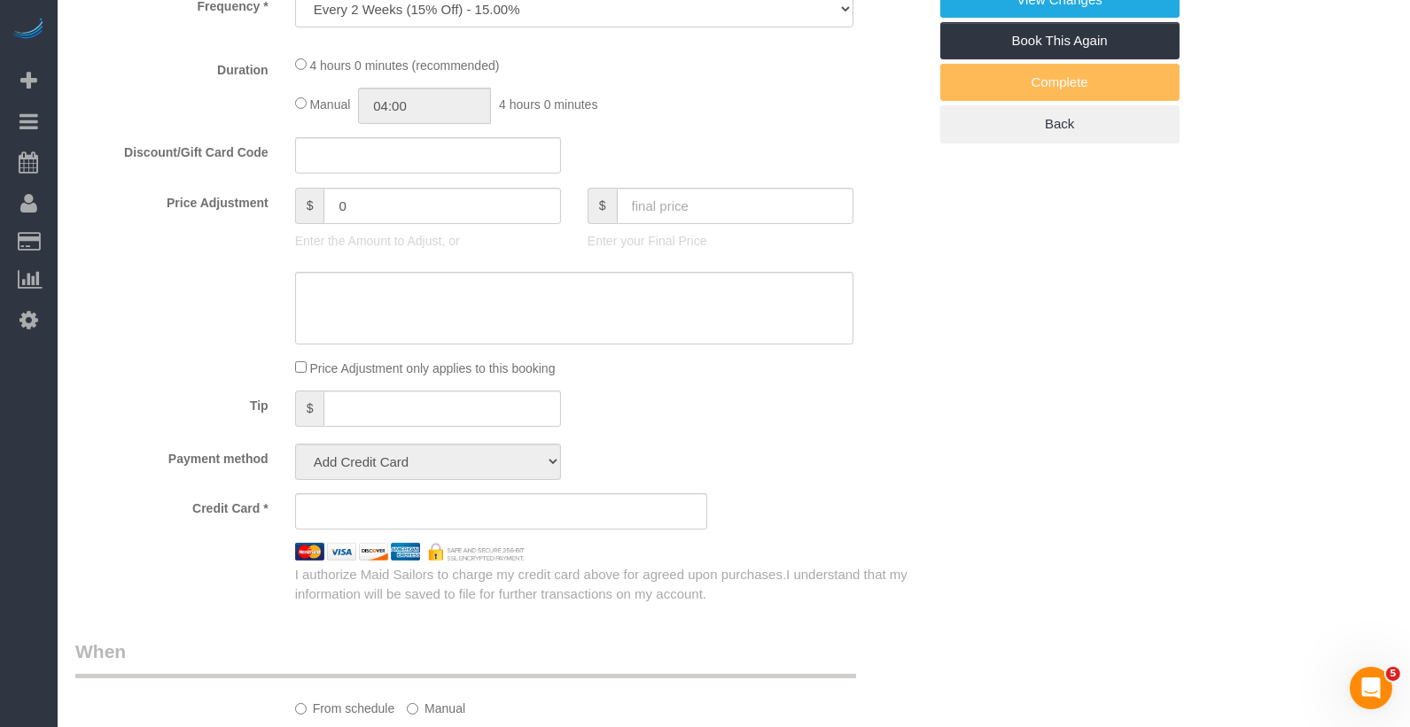
select select "string:stripe-pm_1NmKBJ4VGloSiKo7fwJ9Gviu"
select select "1"
select select "spot1"
select select "number:89"
select select "number:90"
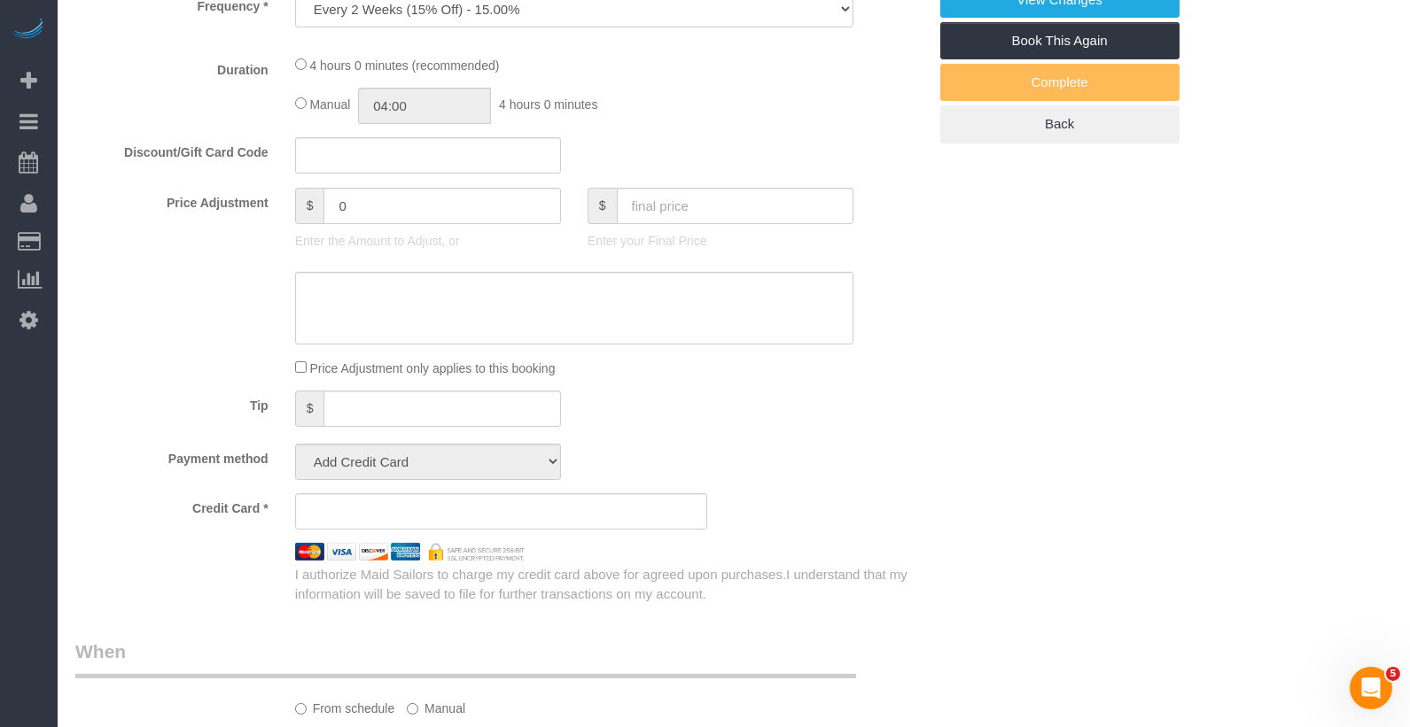
select select "number:15"
select select "number:5"
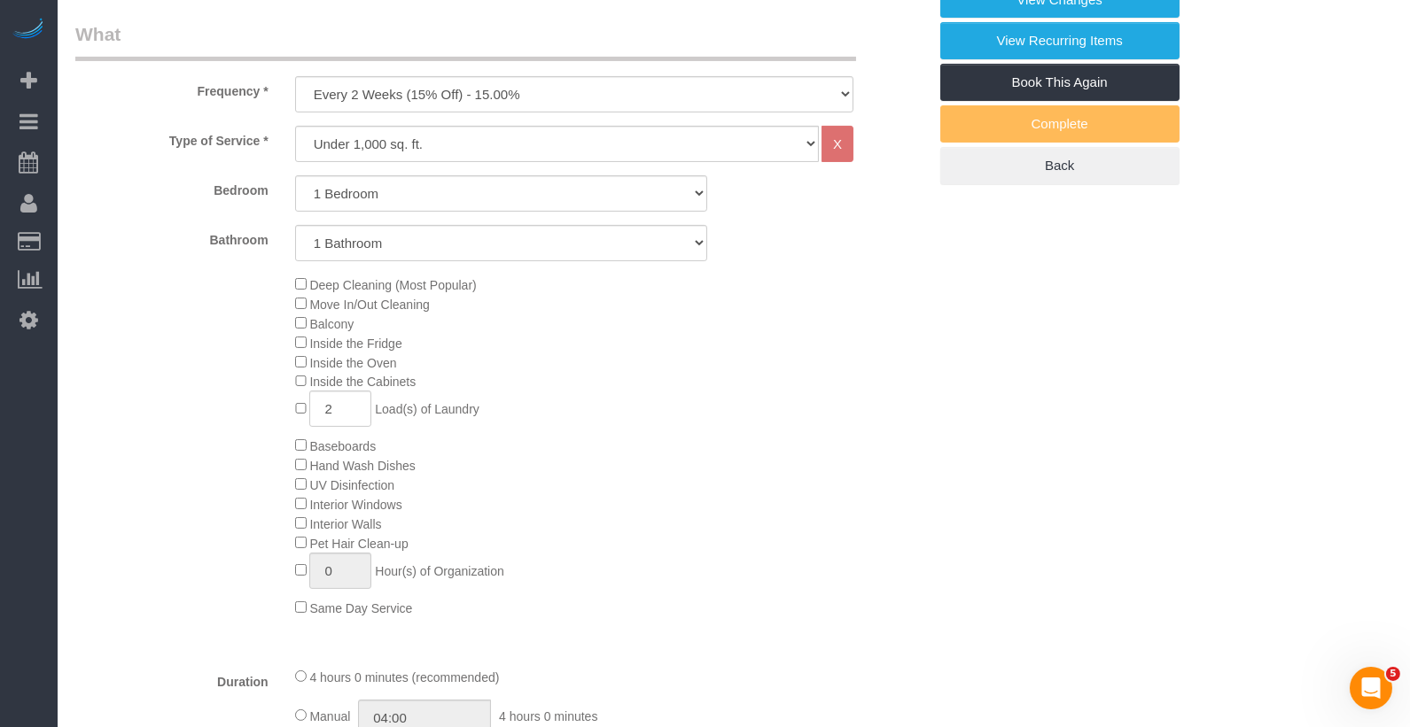
select select "spot48"
select select "object:1517"
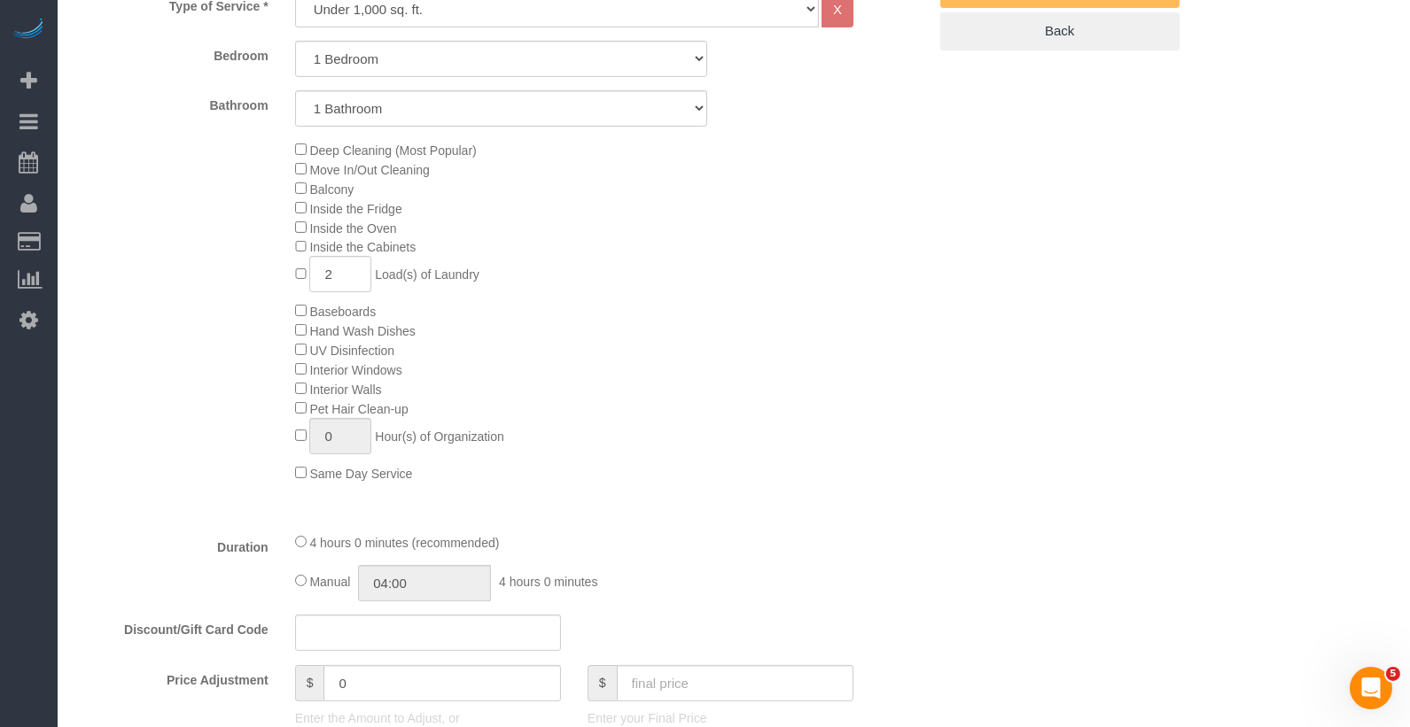
select select "1"
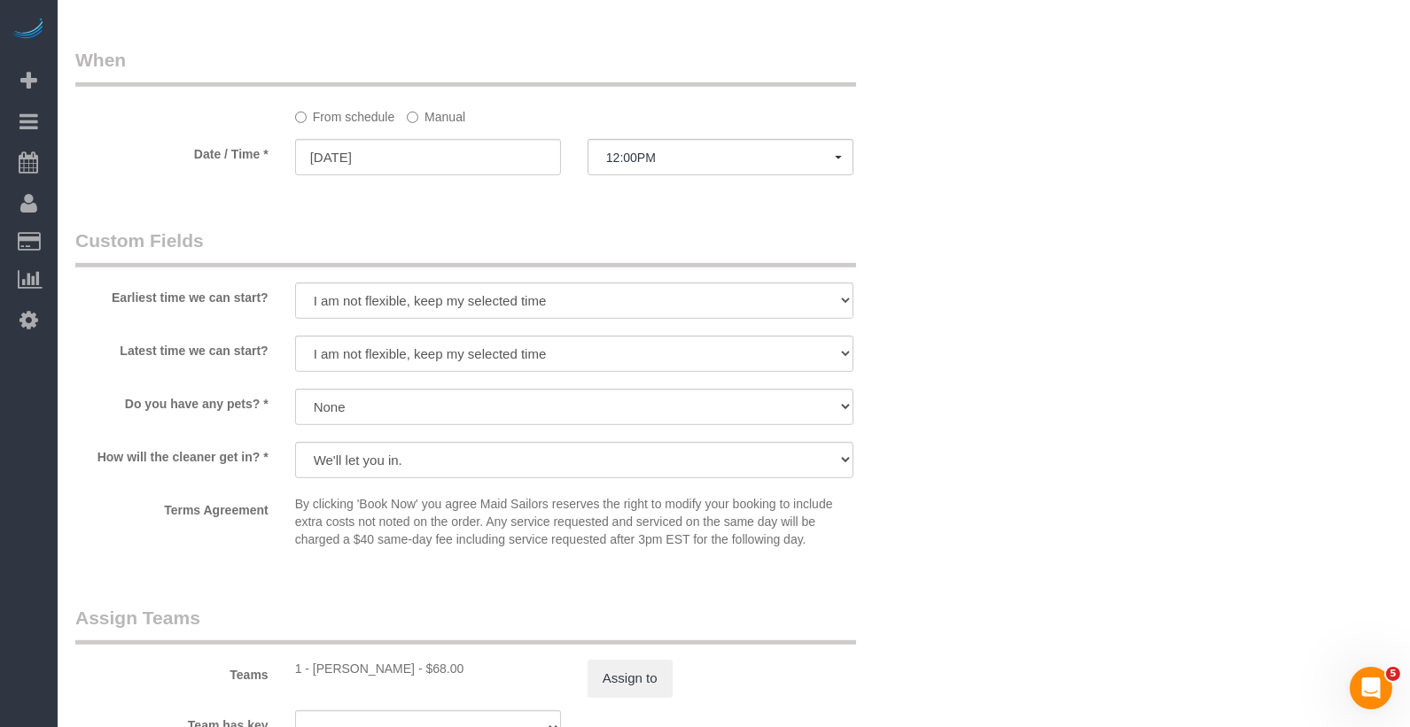
scroll to position [1945, 0]
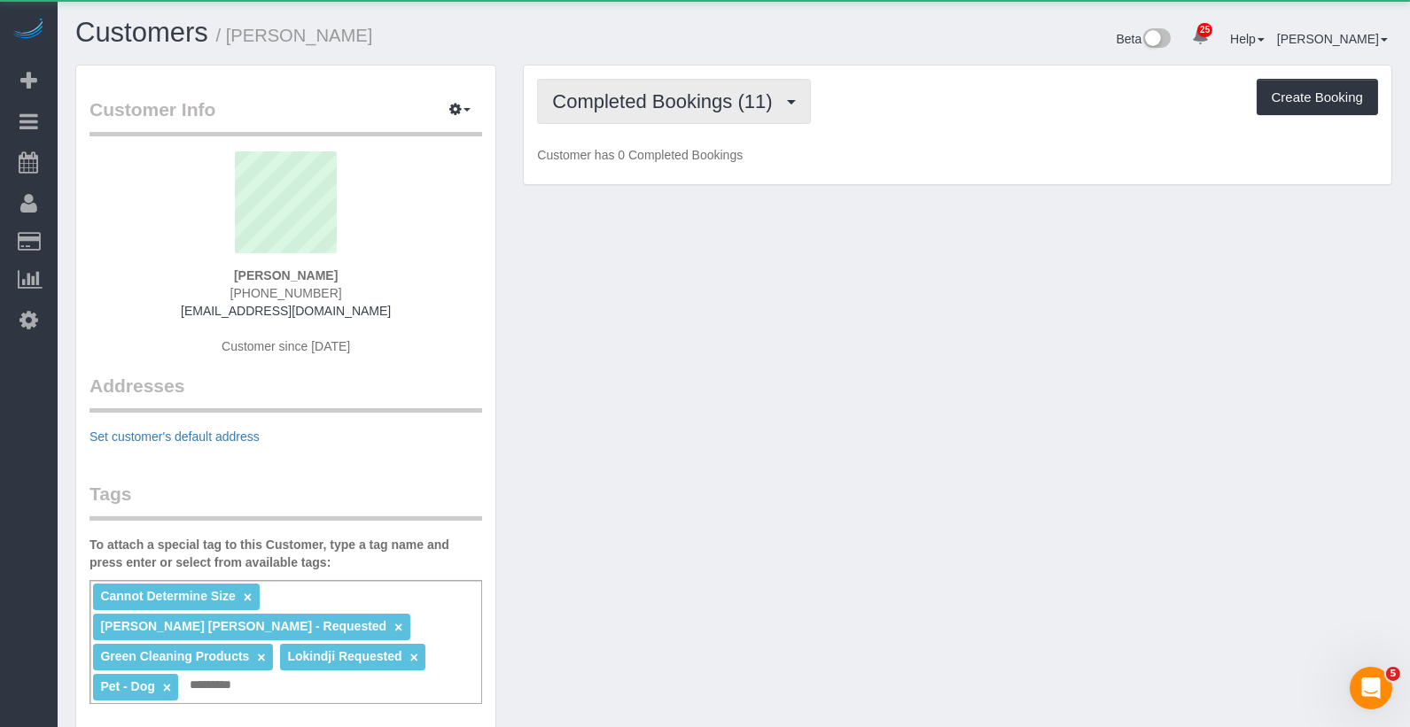
click at [647, 103] on span "Completed Bookings (11)" at bounding box center [666, 101] width 229 height 22
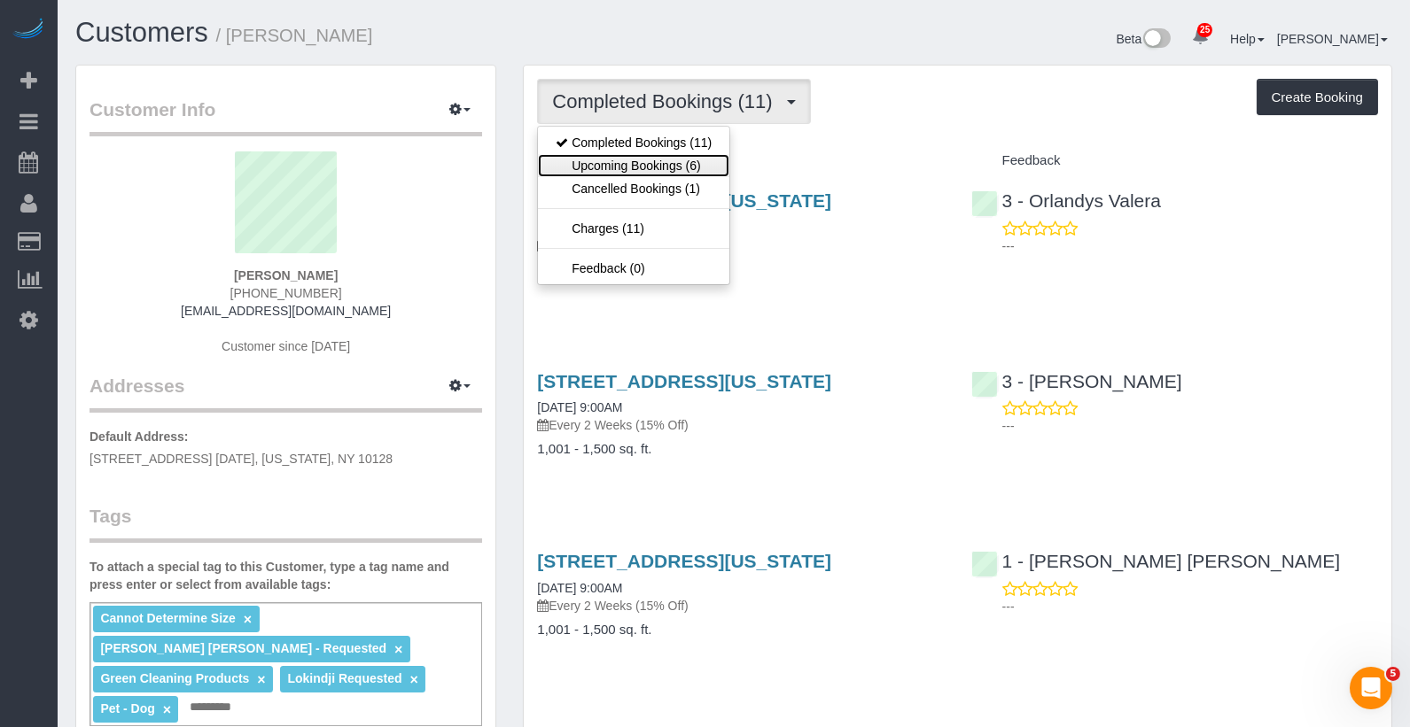
click at [644, 159] on link "Upcoming Bookings (6)" at bounding box center [633, 165] width 191 height 23
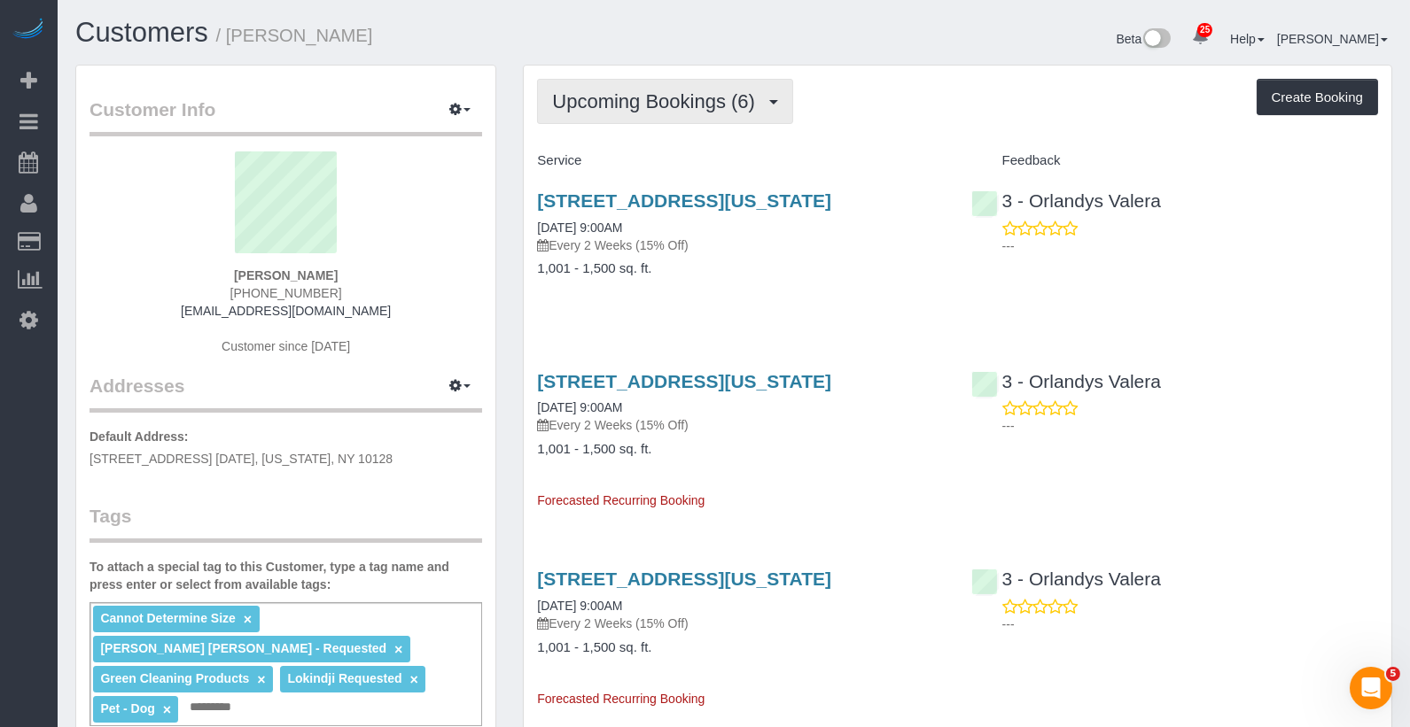
click at [673, 106] on span "Upcoming Bookings (6)" at bounding box center [658, 101] width 212 height 22
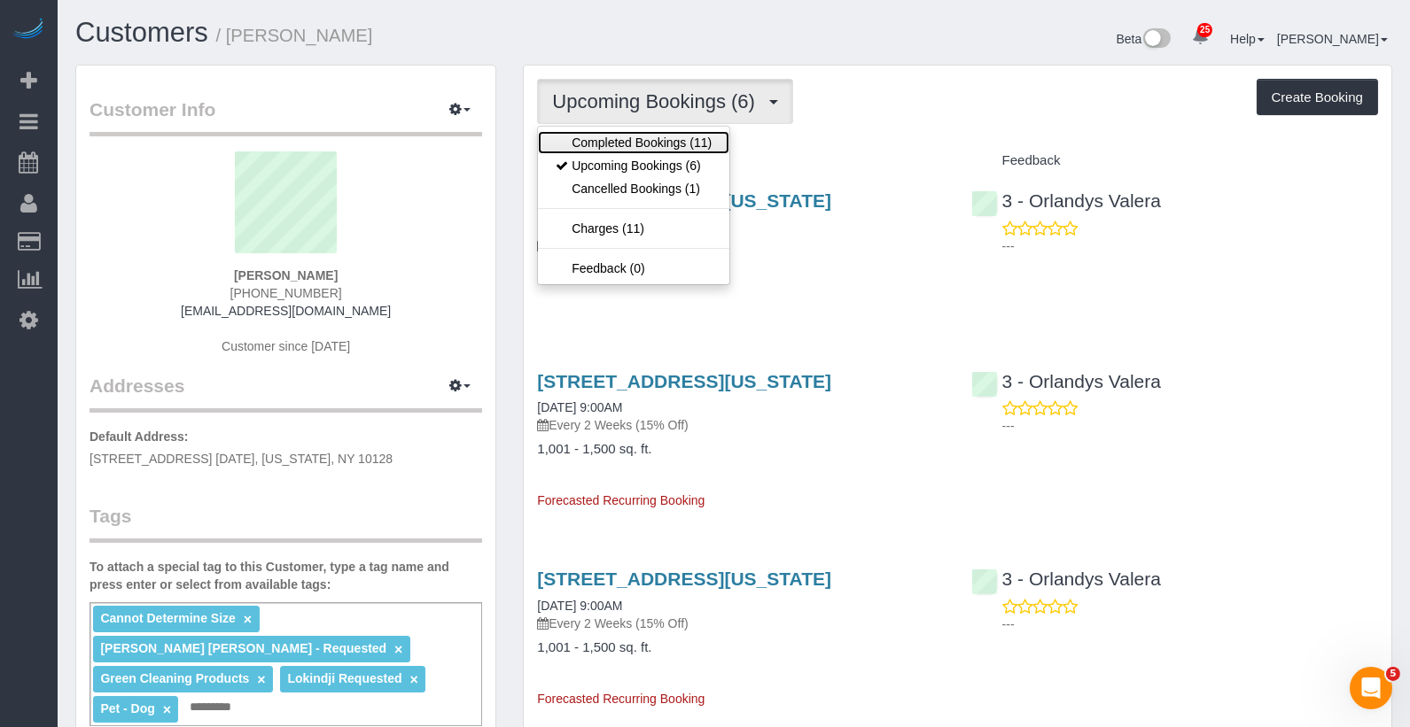
click at [661, 136] on link "Completed Bookings (11)" at bounding box center [633, 142] width 191 height 23
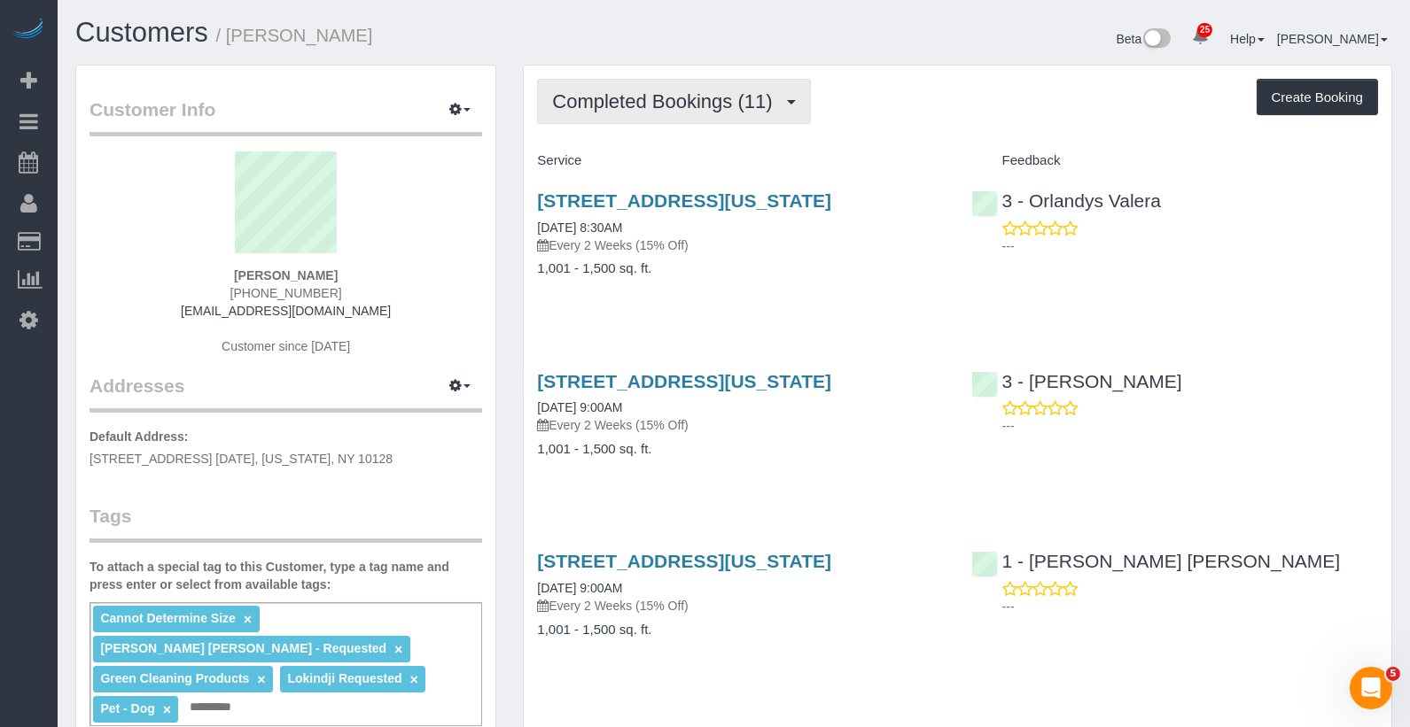
click at [664, 96] on span "Completed Bookings (11)" at bounding box center [666, 101] width 229 height 22
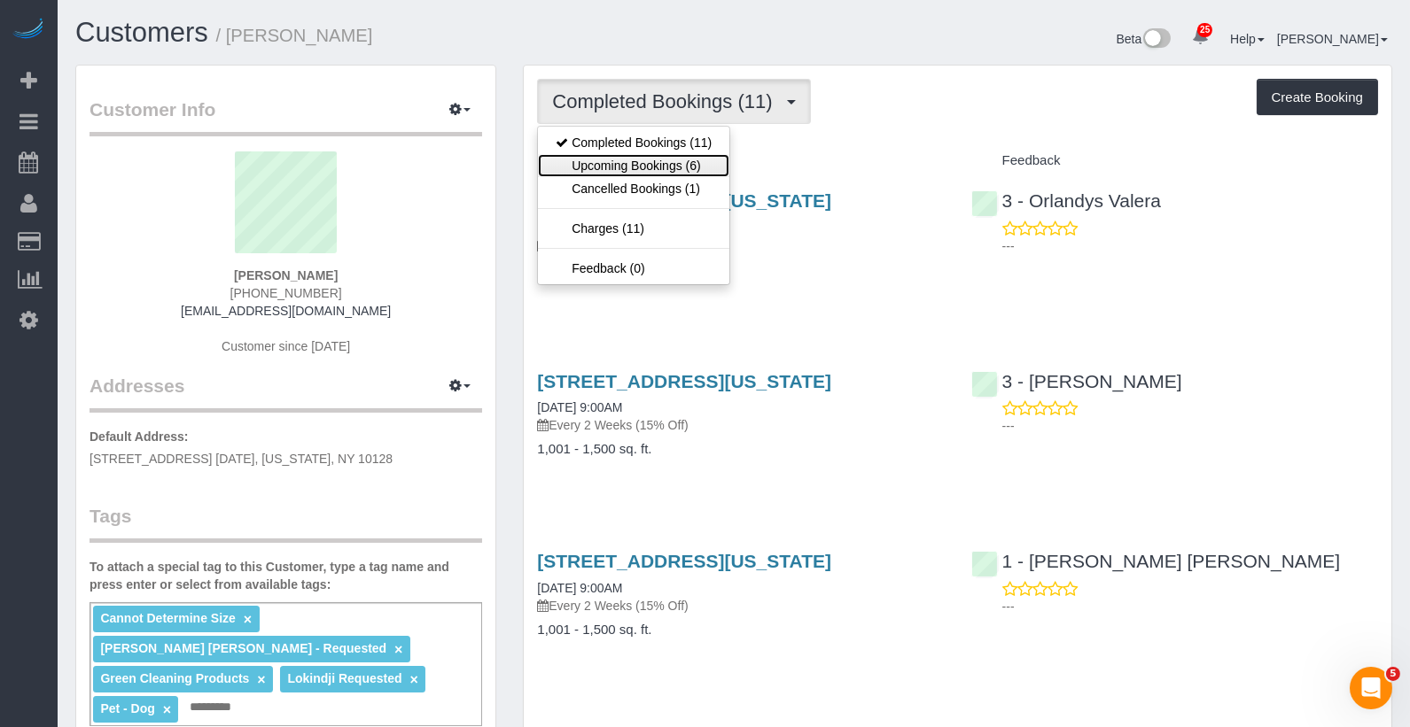
click at [664, 159] on link "Upcoming Bookings (6)" at bounding box center [633, 165] width 191 height 23
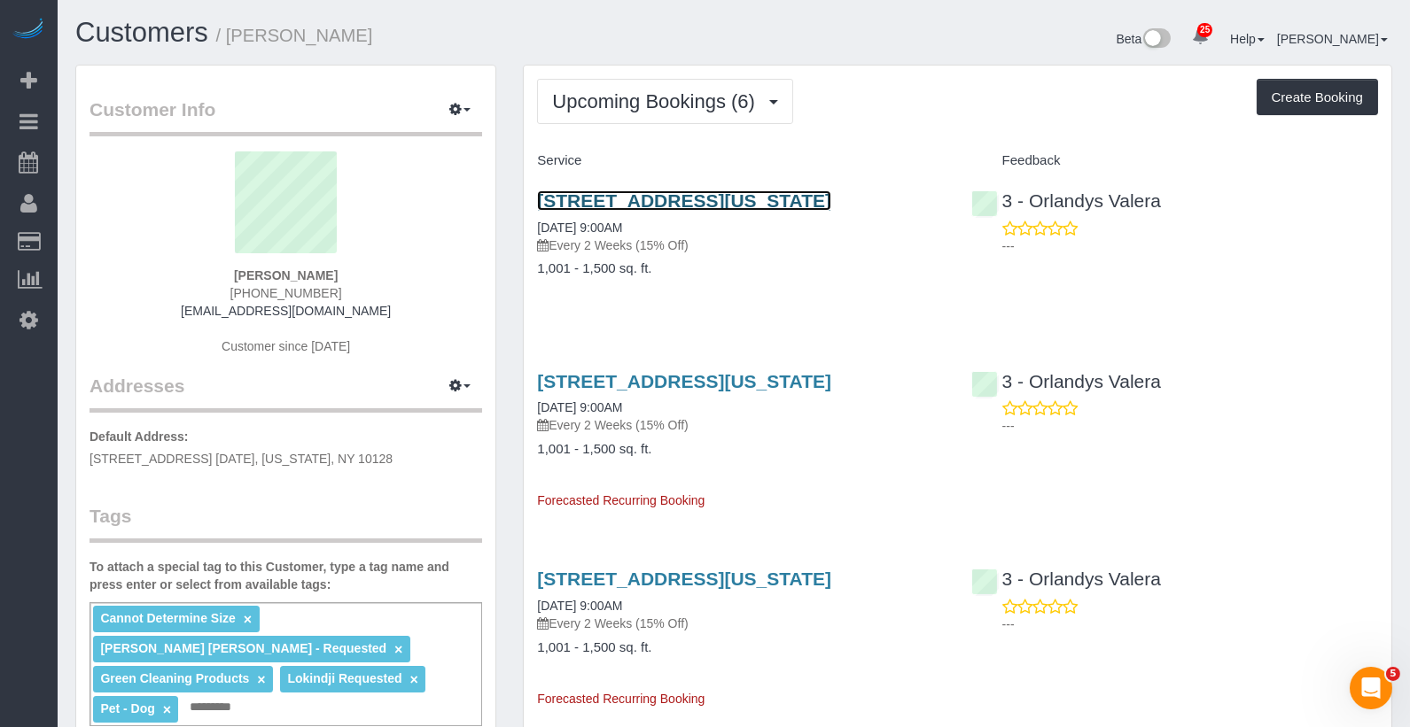
click at [641, 209] on link "55 East 87th Street, 4bc, New York, NY 10128" at bounding box center [684, 200] width 294 height 20
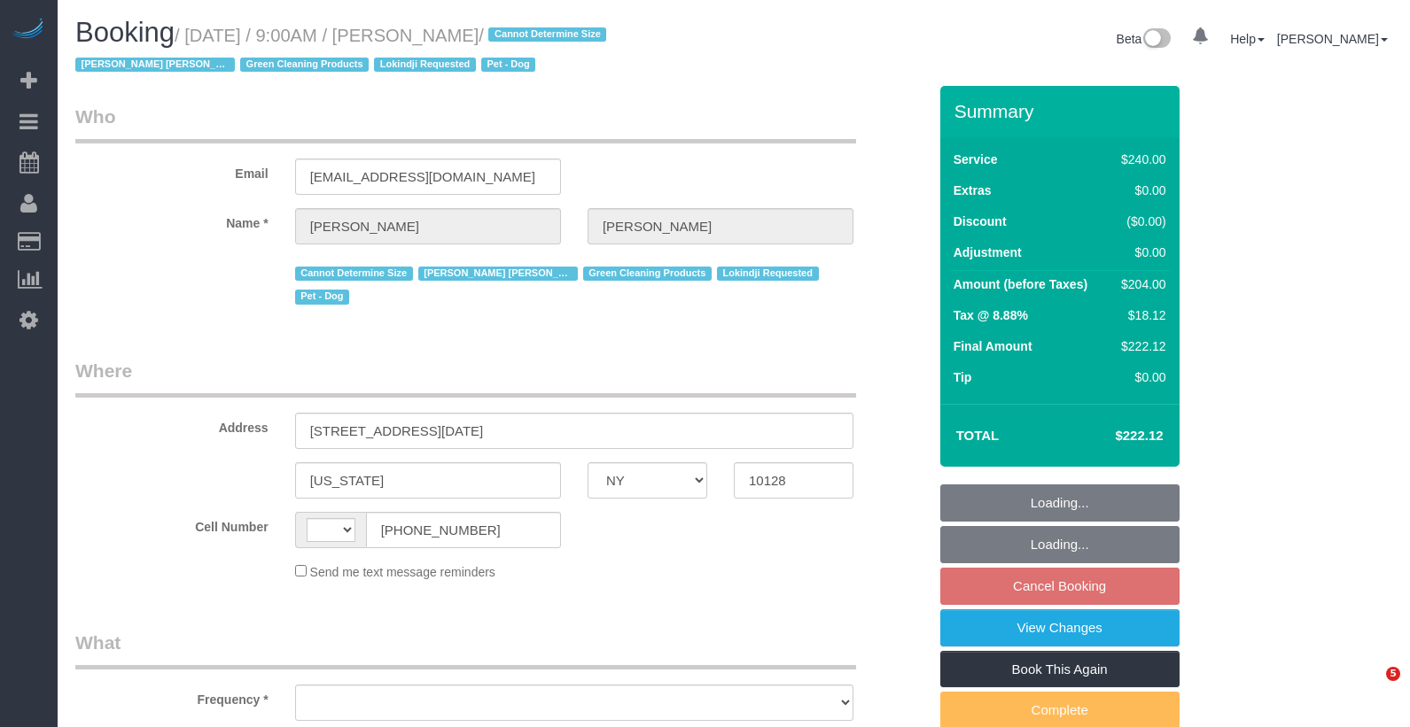
select select "NY"
select select "string:[GEOGRAPHIC_DATA]"
select select "object:831"
drag, startPoint x: 647, startPoint y: 39, endPoint x: 198, endPoint y: 35, distance: 448.3
click at [198, 35] on small "/ [DATE] / 9:00AM / [PERSON_NAME] / Cannot Determine Size [PERSON_NAME] [PERSON…" at bounding box center [343, 51] width 536 height 50
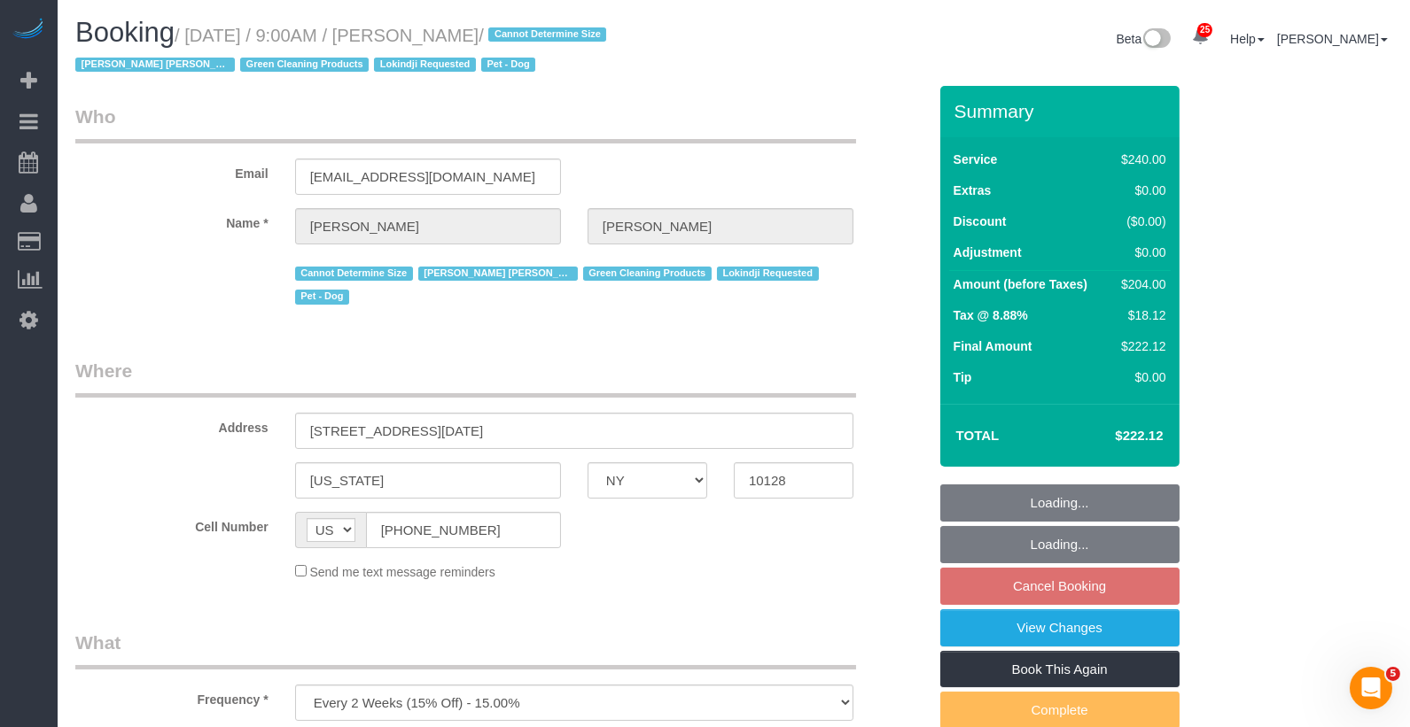
copy small "[DATE] / 9:00AM / [PERSON_NAME]"
select select "string:stripe-pm_1RHEiV4VGloSiKo7LfsKSaxC"
select select "180"
select select "spot2"
select select "number:89"
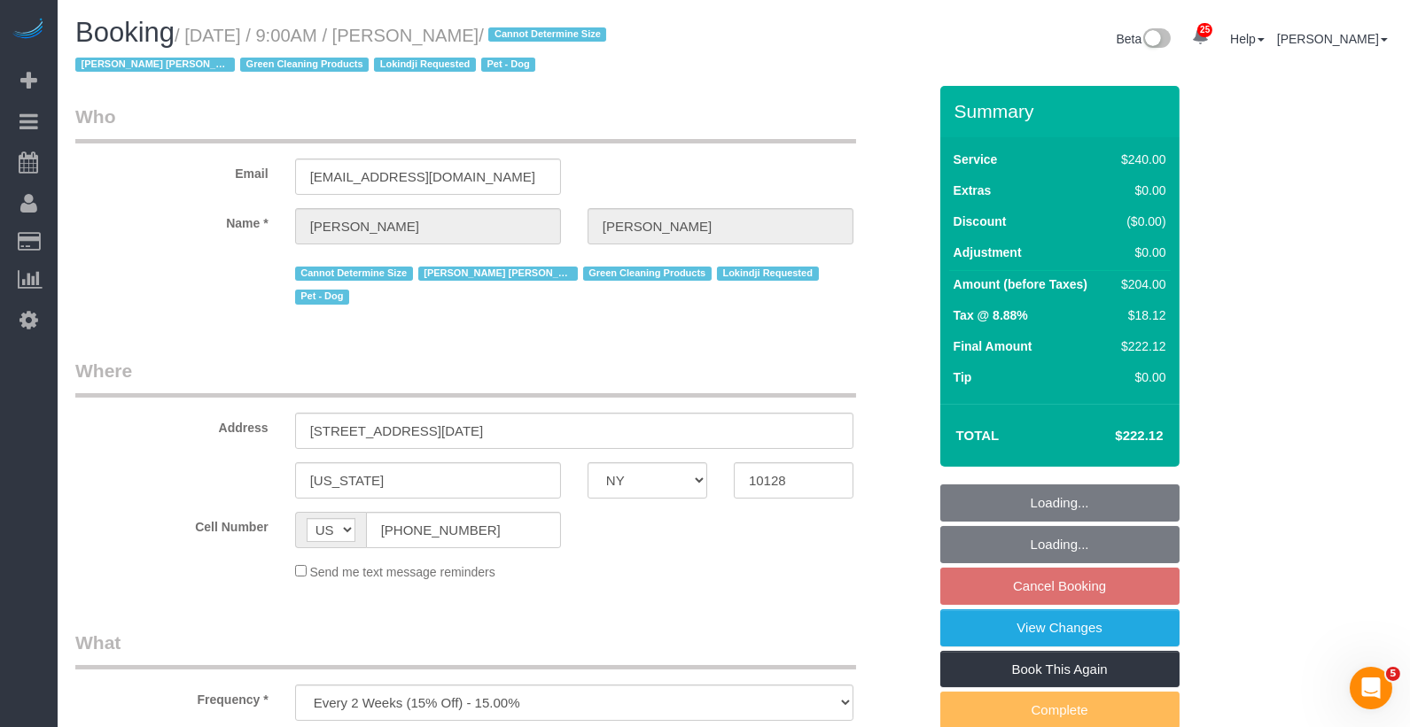
select select "number:90"
select select "number:13"
select select "number:5"
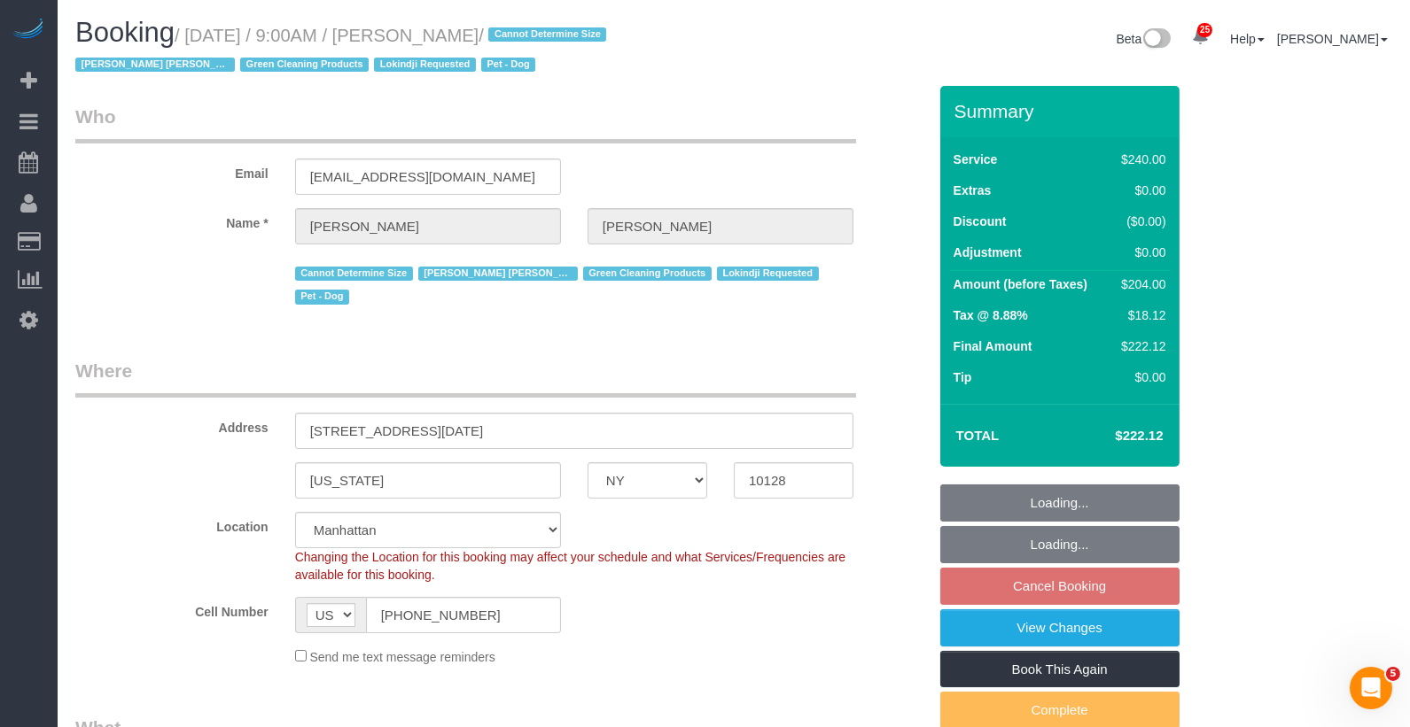
select select "object:1501"
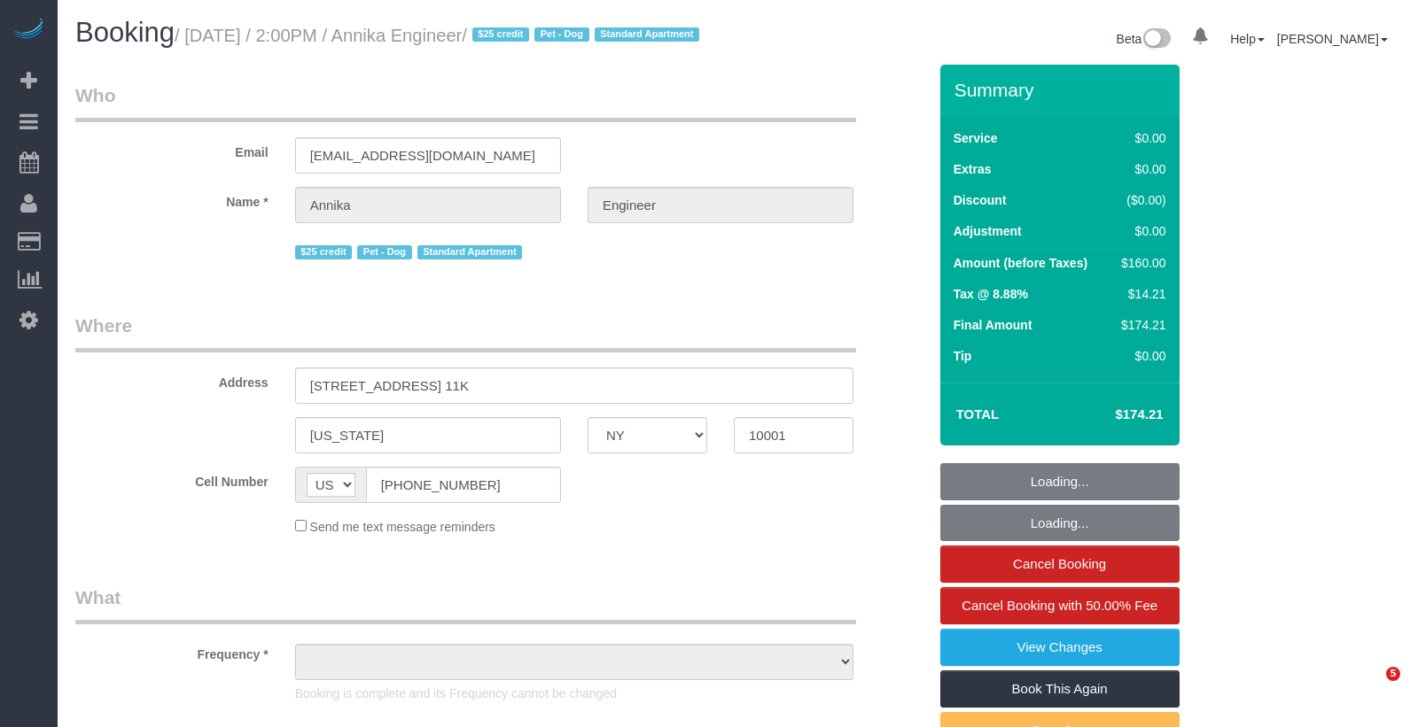
select select "NY"
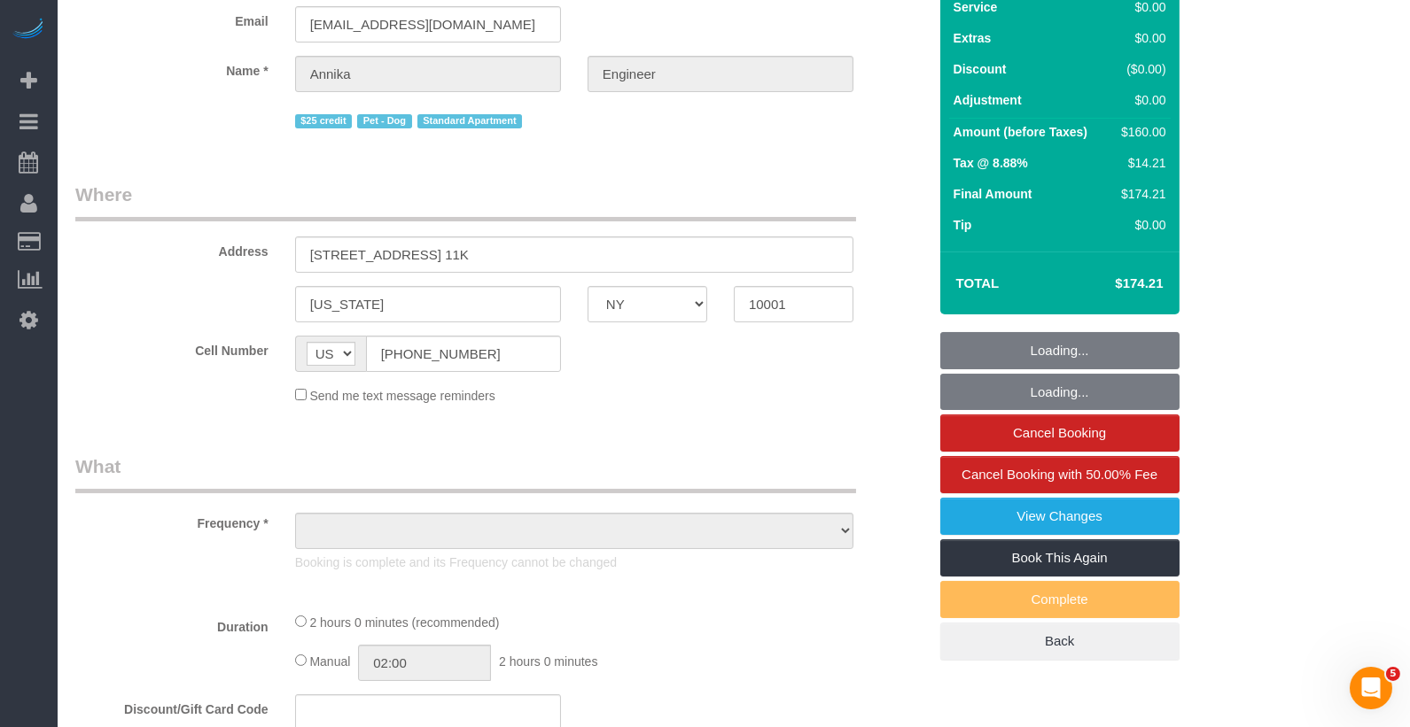
select select "string:stripe-pm_1S9AVr4VGloSiKo7xhoanRqz"
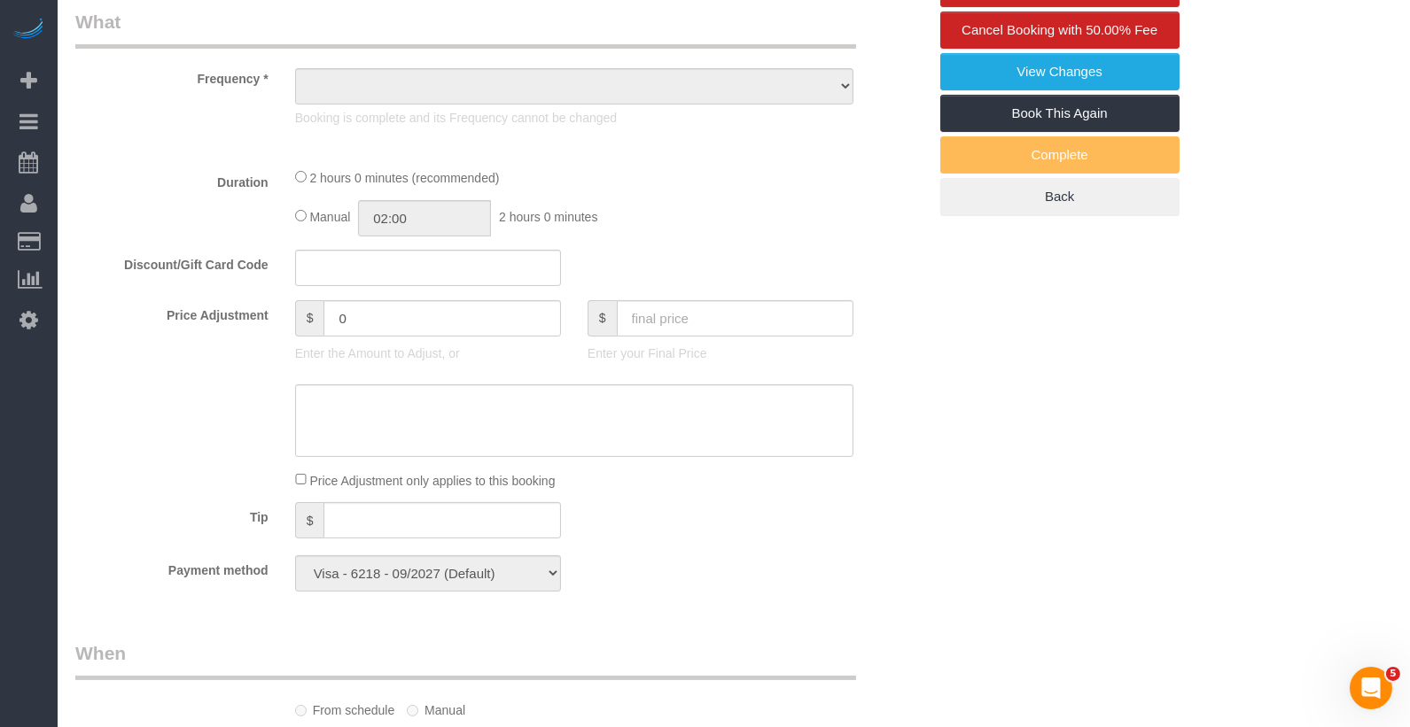
select select "object:839"
select select "1"
select select "spot1"
select select "number:89"
select select "number:90"
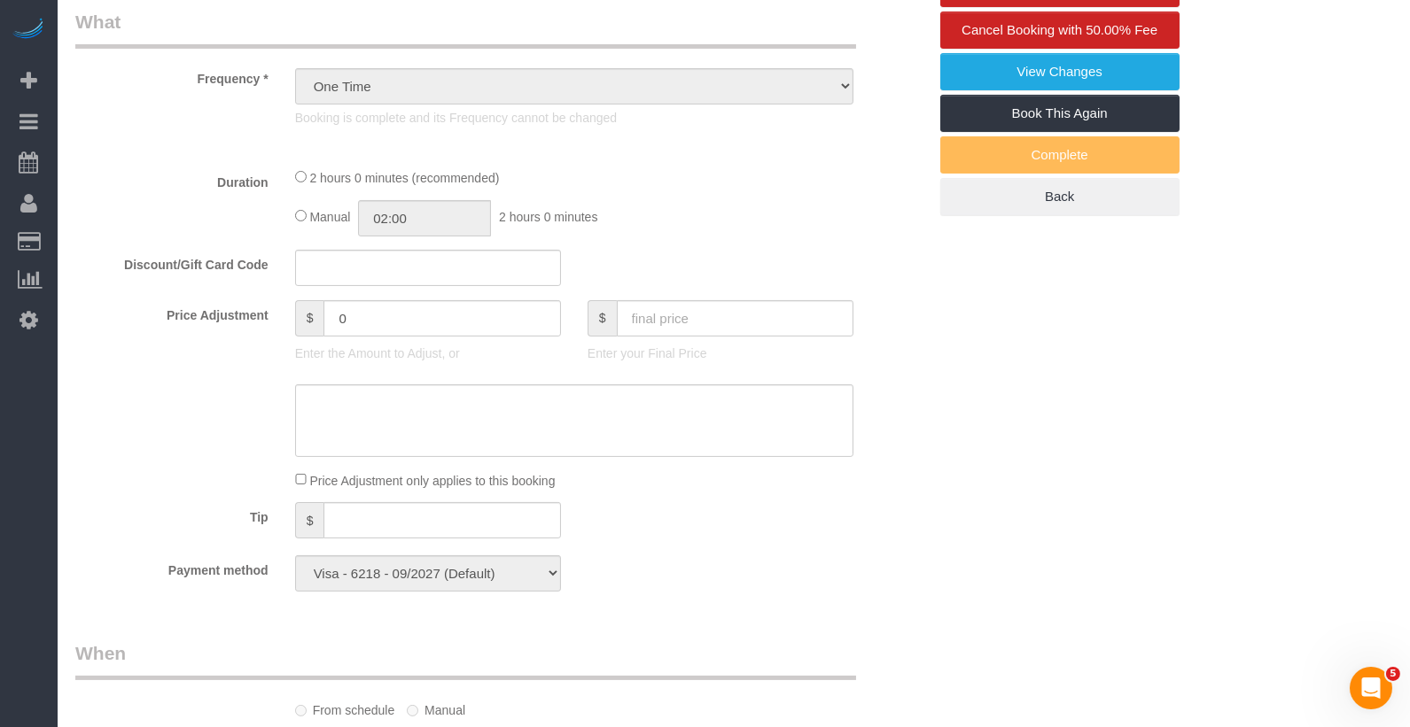
select select "number:13"
select select "number:5"
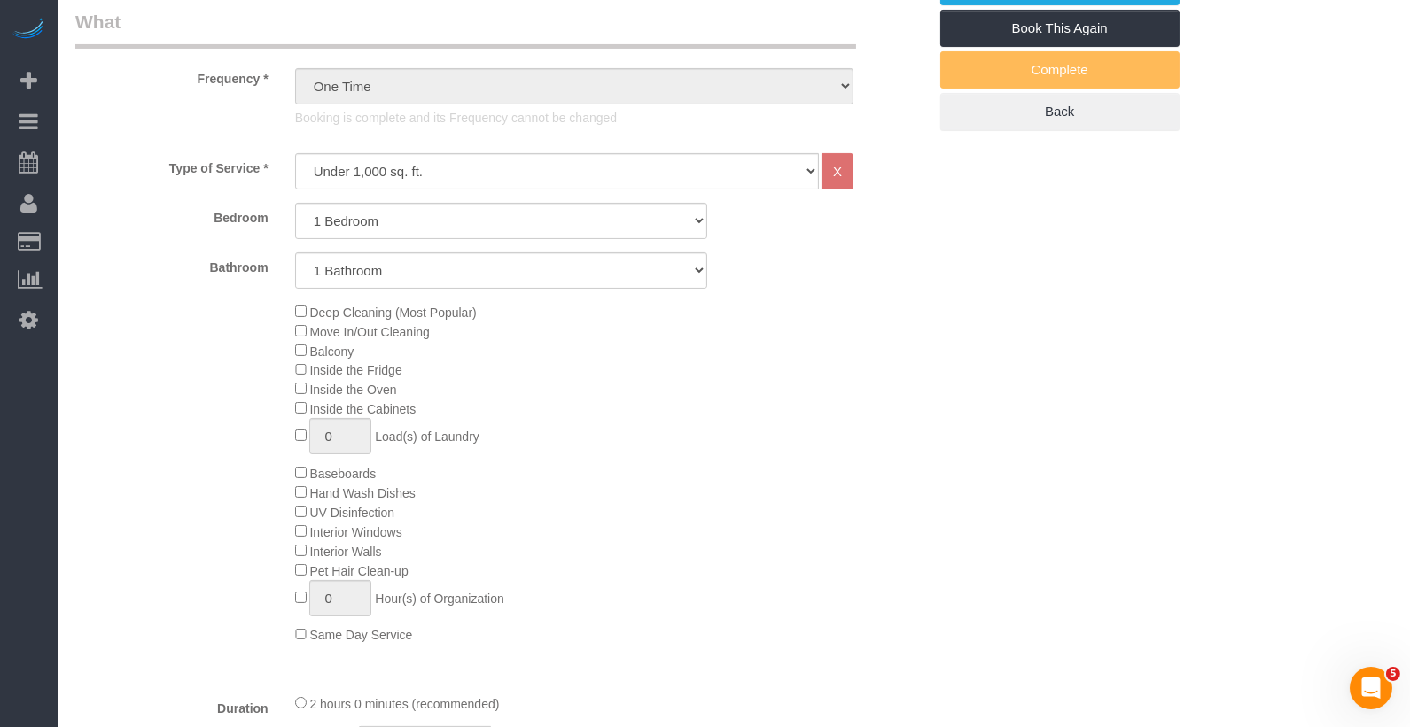
select select "spot37"
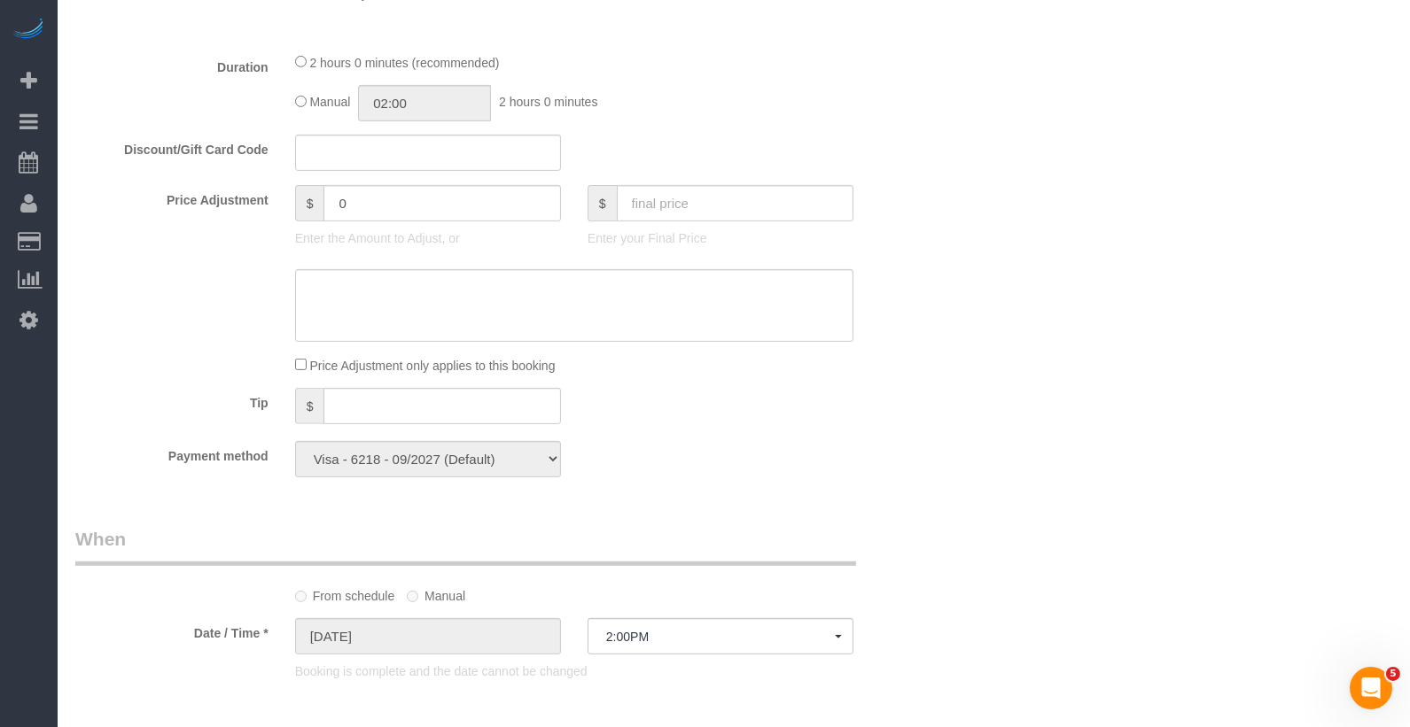
select select "object:1535"
select select "1"
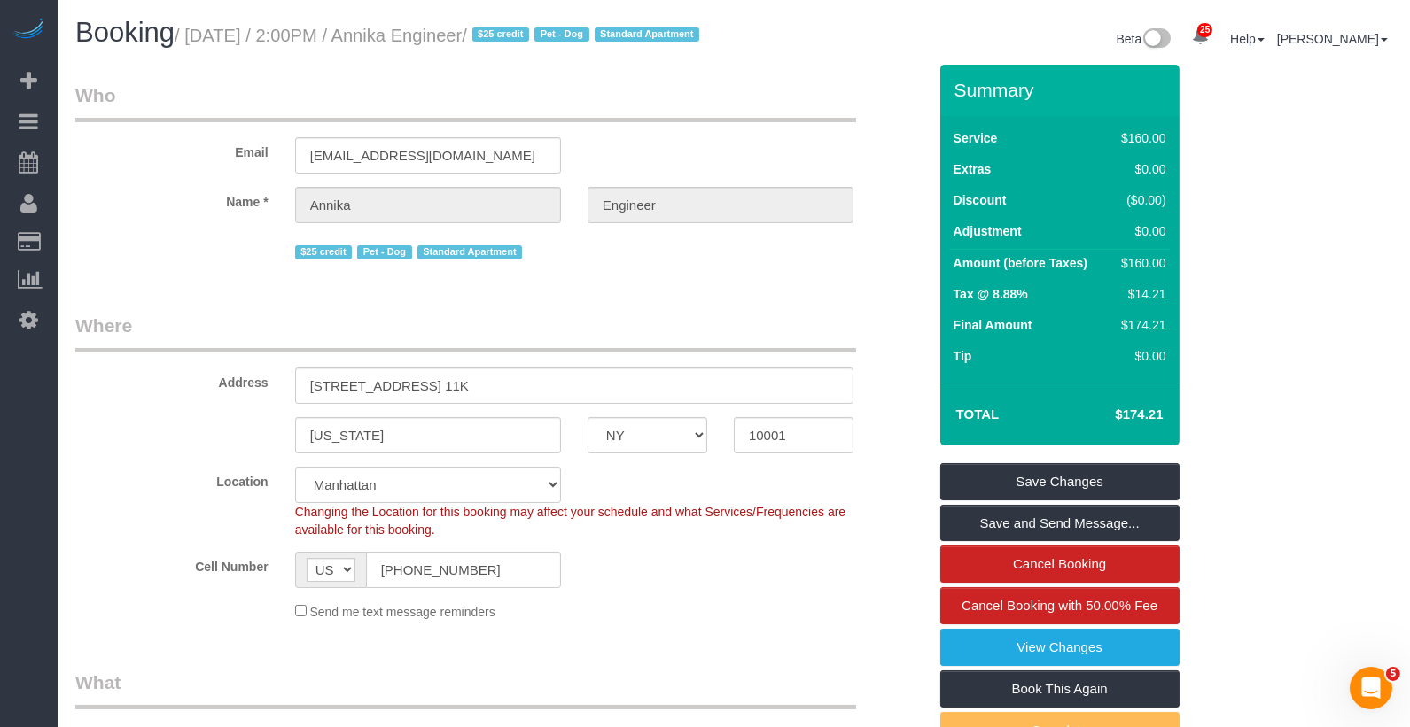
click at [587, 38] on small "/ [DATE] / 2:00PM / Annika Engineer / $25 credit Pet - Dog Standard Apartment" at bounding box center [440, 35] width 530 height 19
drag, startPoint x: 587, startPoint y: 38, endPoint x: 463, endPoint y: 38, distance: 124.0
click at [463, 38] on small "/ September 22, 2025 / 2:00PM / Annika Engineer / $25 credit Pet - Dog Standard…" at bounding box center [440, 35] width 530 height 19
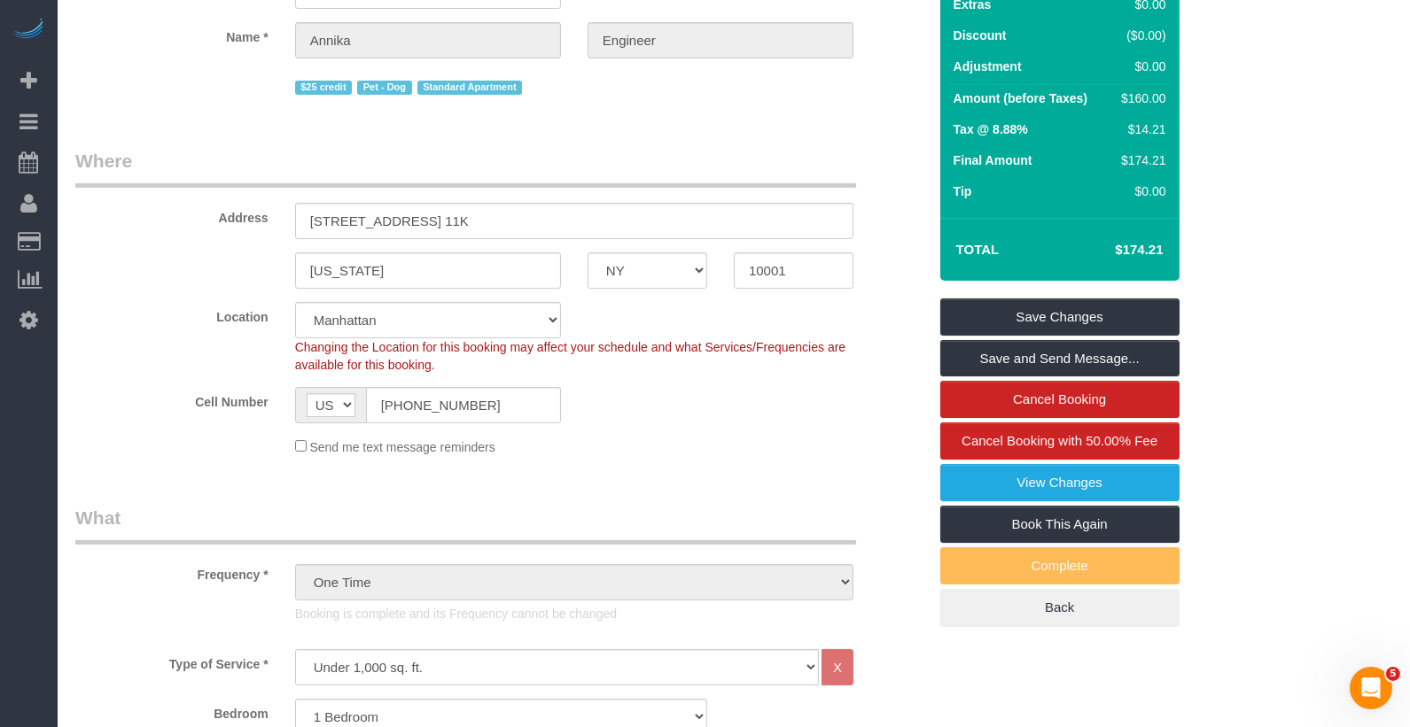
scroll to position [242, 0]
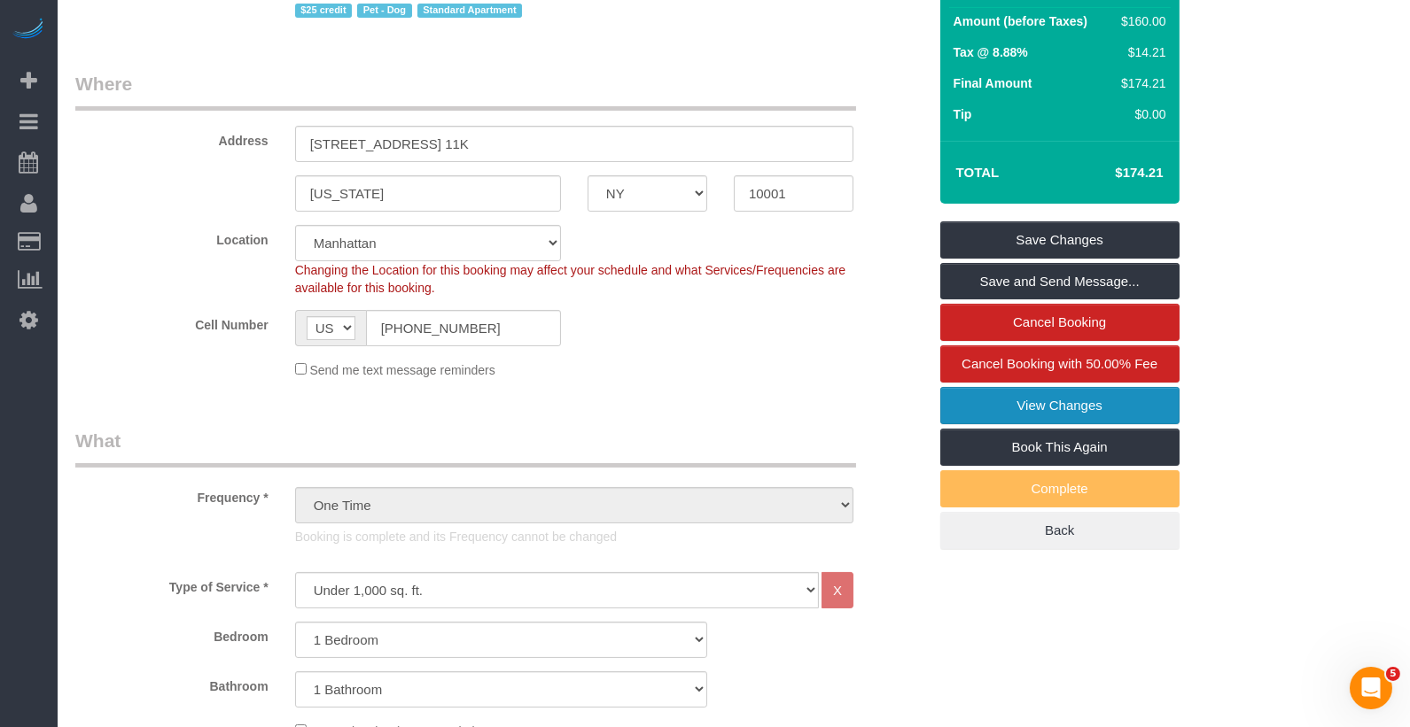
click at [1070, 416] on link "View Changes" at bounding box center [1059, 405] width 239 height 37
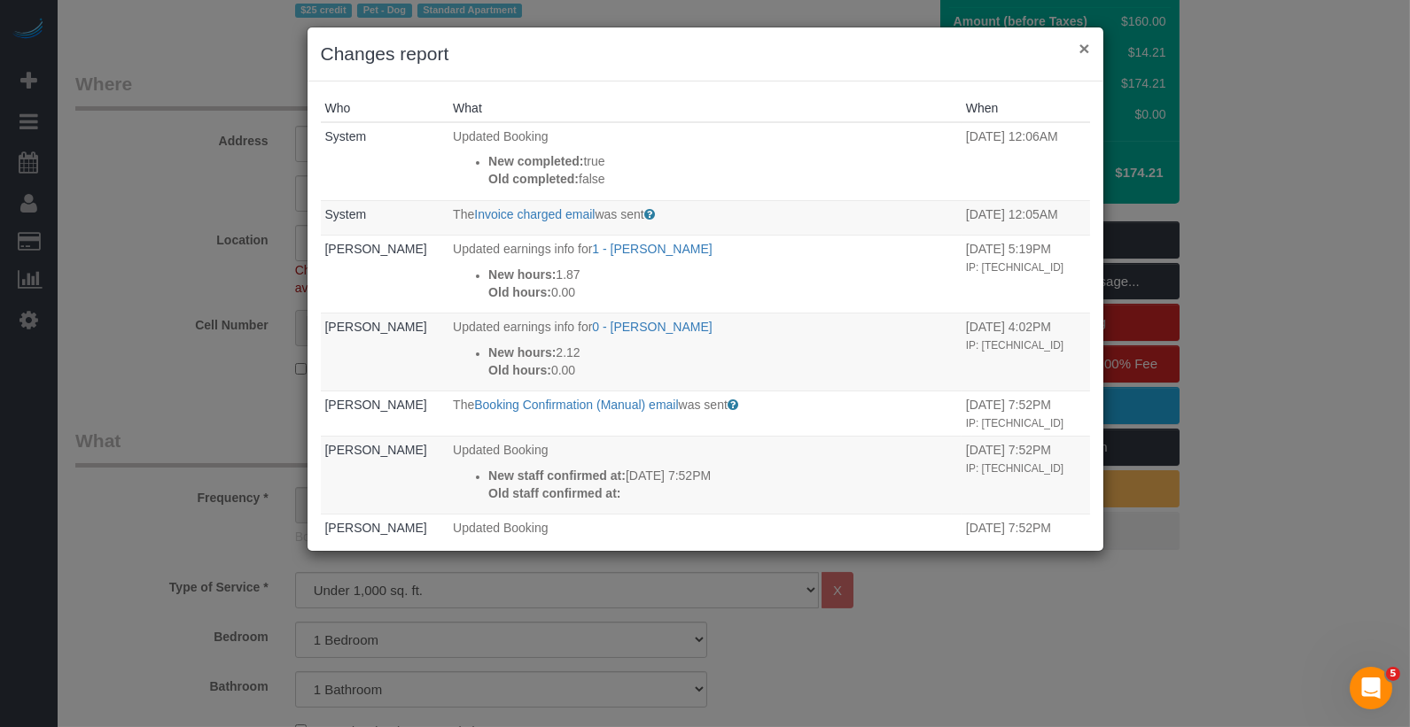
click at [1086, 46] on button "×" at bounding box center [1083, 48] width 11 height 19
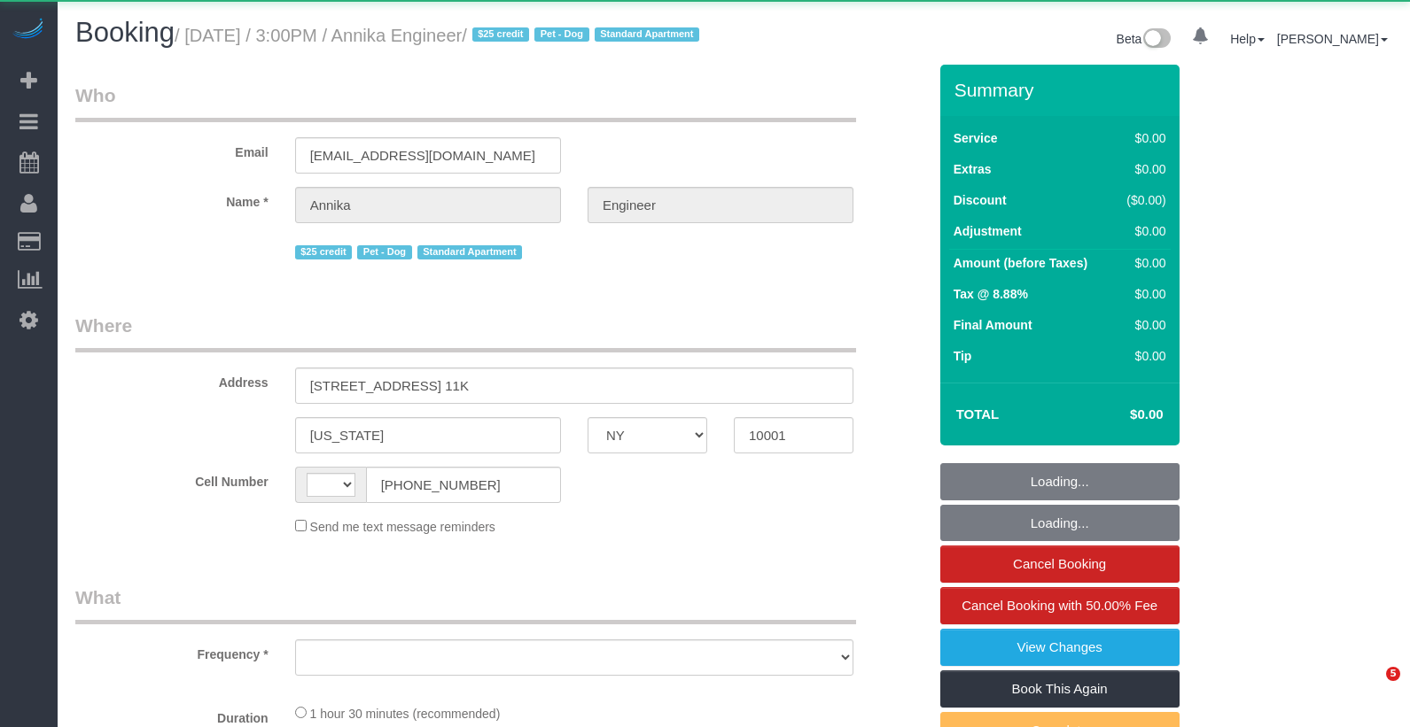
select select "NY"
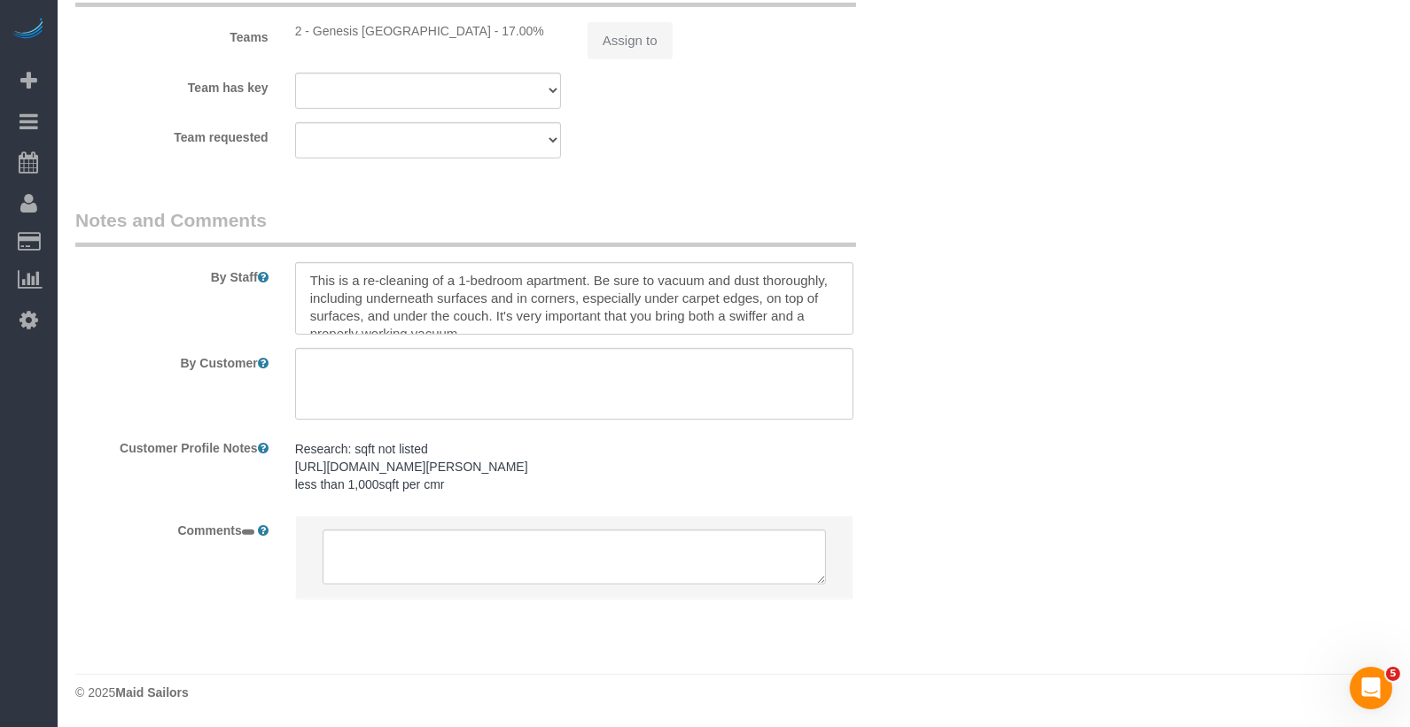
select select "string:[GEOGRAPHIC_DATA]"
select select "object:827"
select select "number:89"
select select "number:90"
select select "number:13"
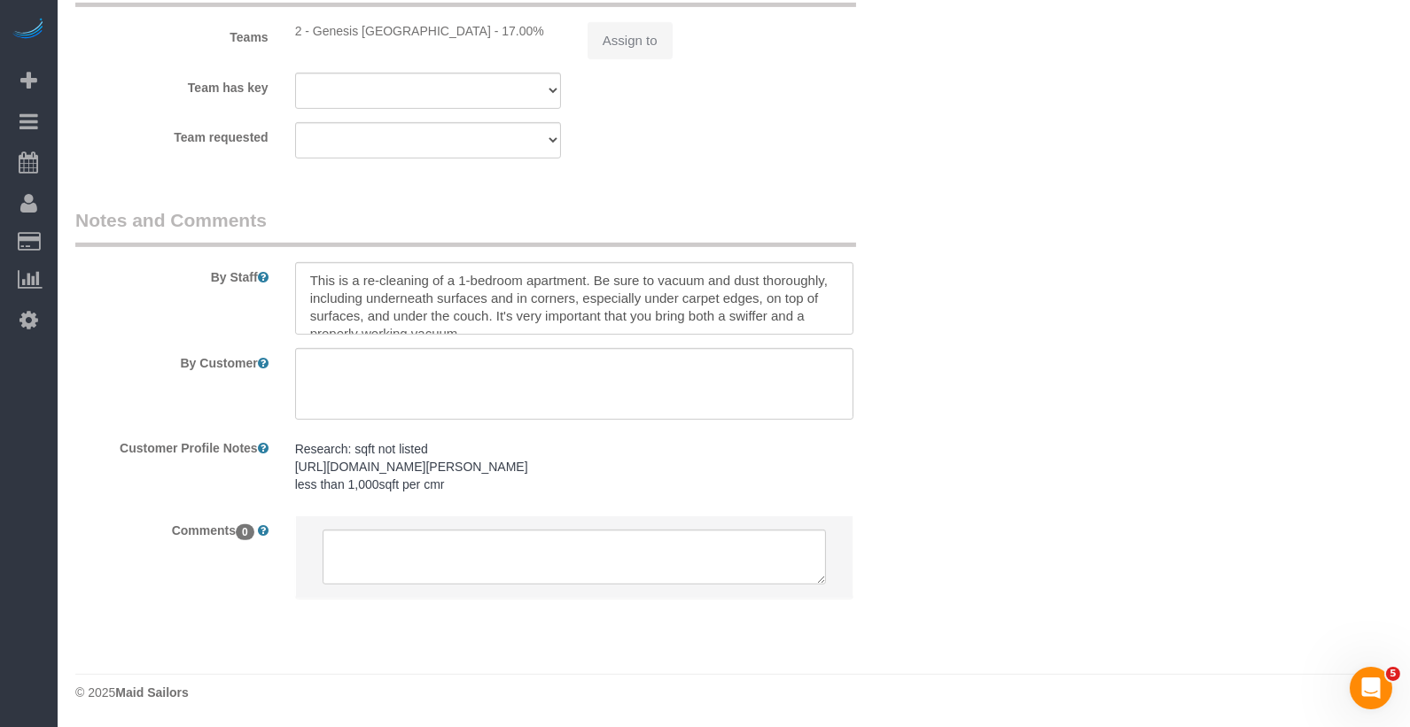
select select "number:5"
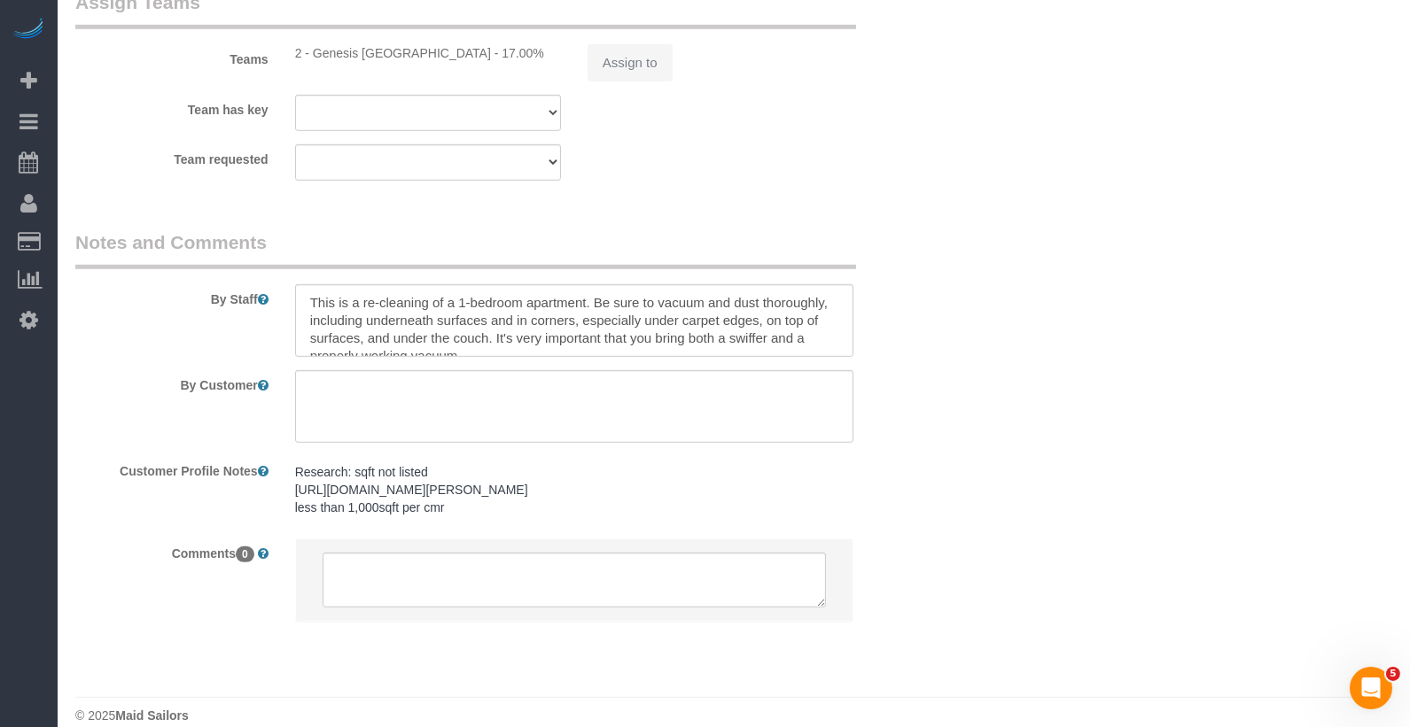
select select "string:stripe-pm_1S9AVr4VGloSiKo7xhoanRqz"
select select "spot1"
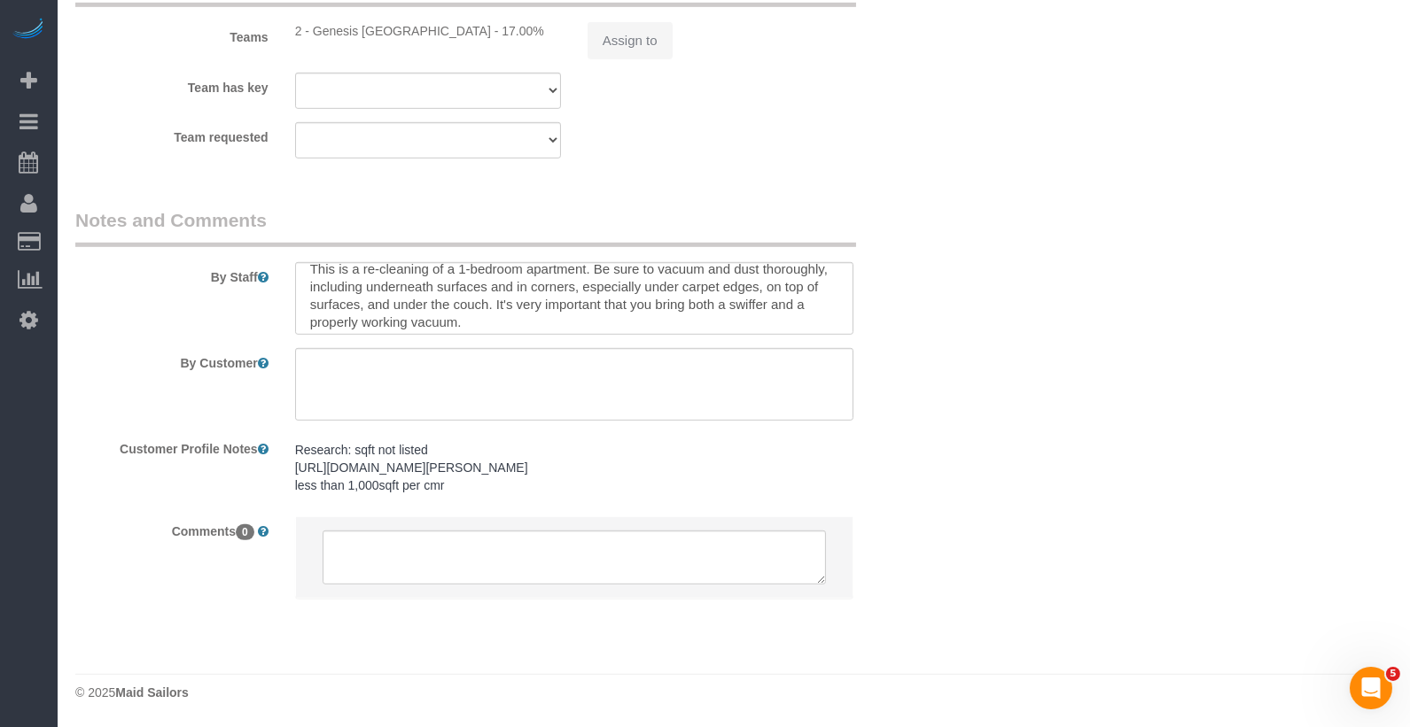
select select "object:999"
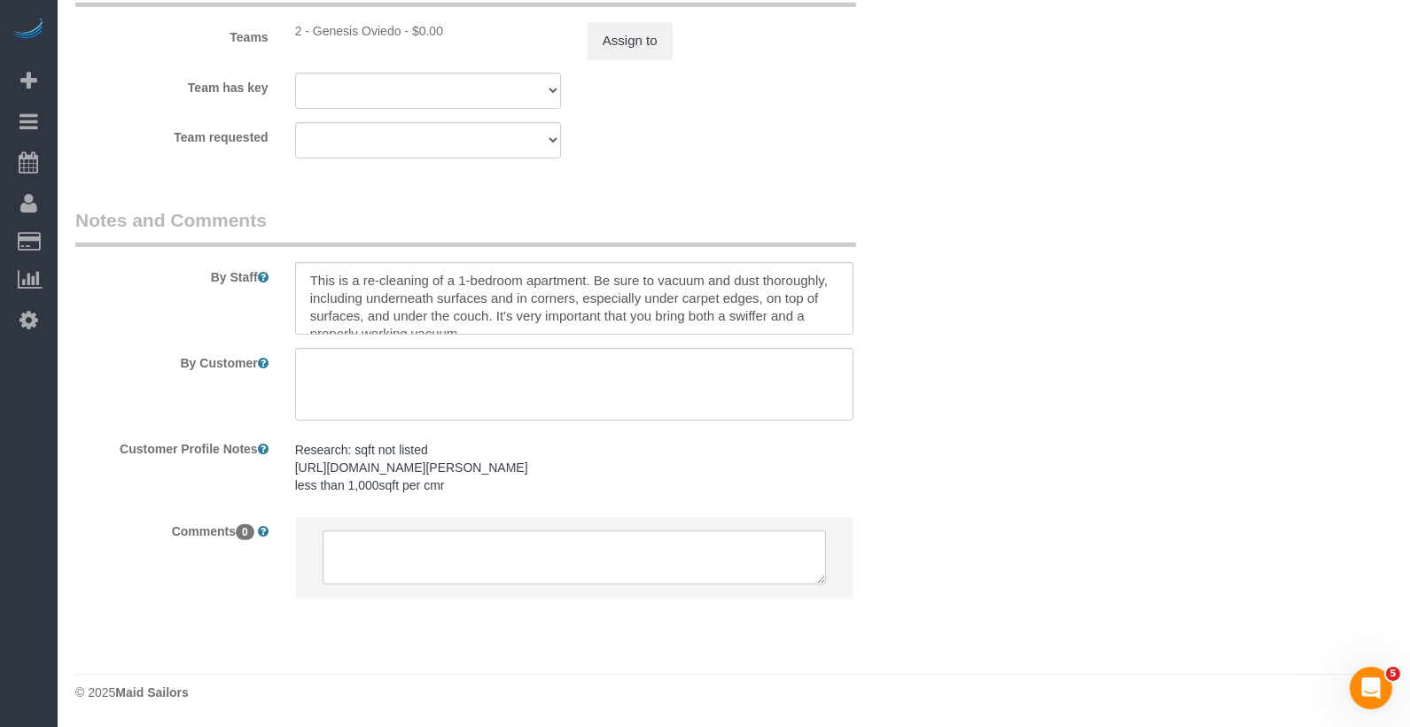
scroll to position [18, 0]
